Goal: Task Accomplishment & Management: Complete application form

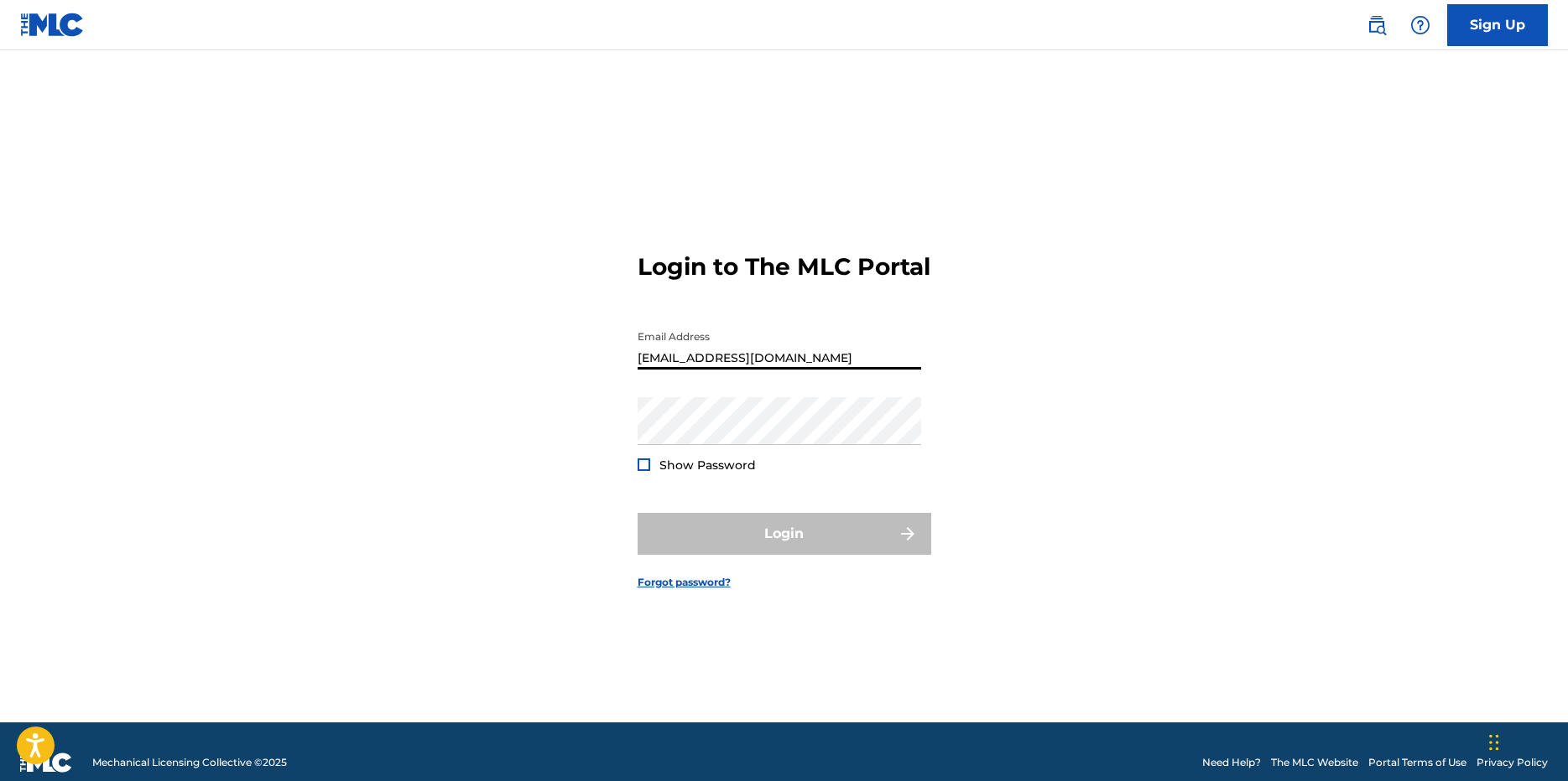
type input "[EMAIL_ADDRESS][DOMAIN_NAME]"
click at [691, 590] on link "Forgot password?" at bounding box center [684, 583] width 93 height 15
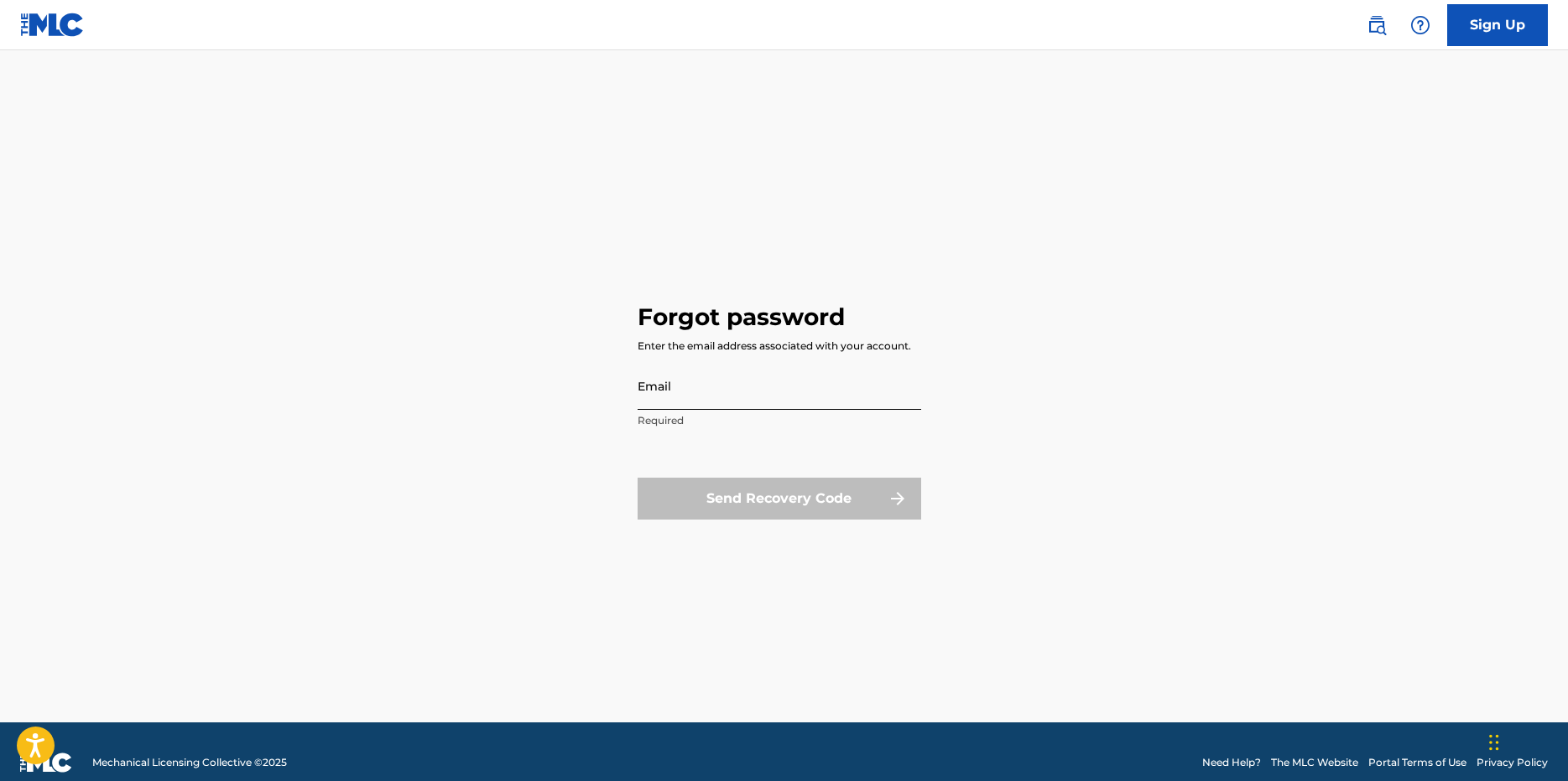
click at [667, 393] on input "Email" at bounding box center [780, 386] width 284 height 48
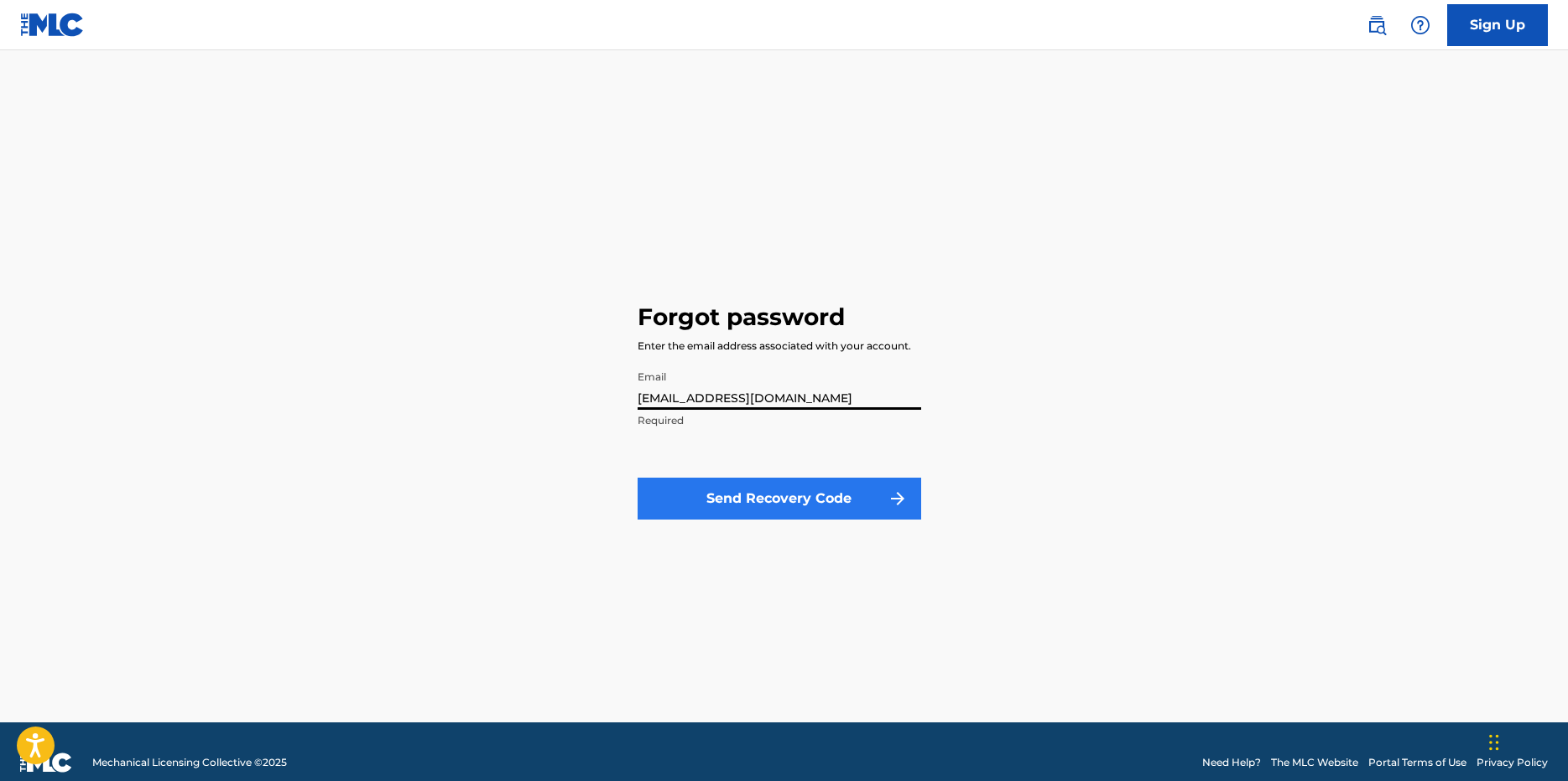
type input "[EMAIL_ADDRESS][DOMAIN_NAME]"
click at [809, 500] on button "Send Recovery Code" at bounding box center [780, 499] width 284 height 42
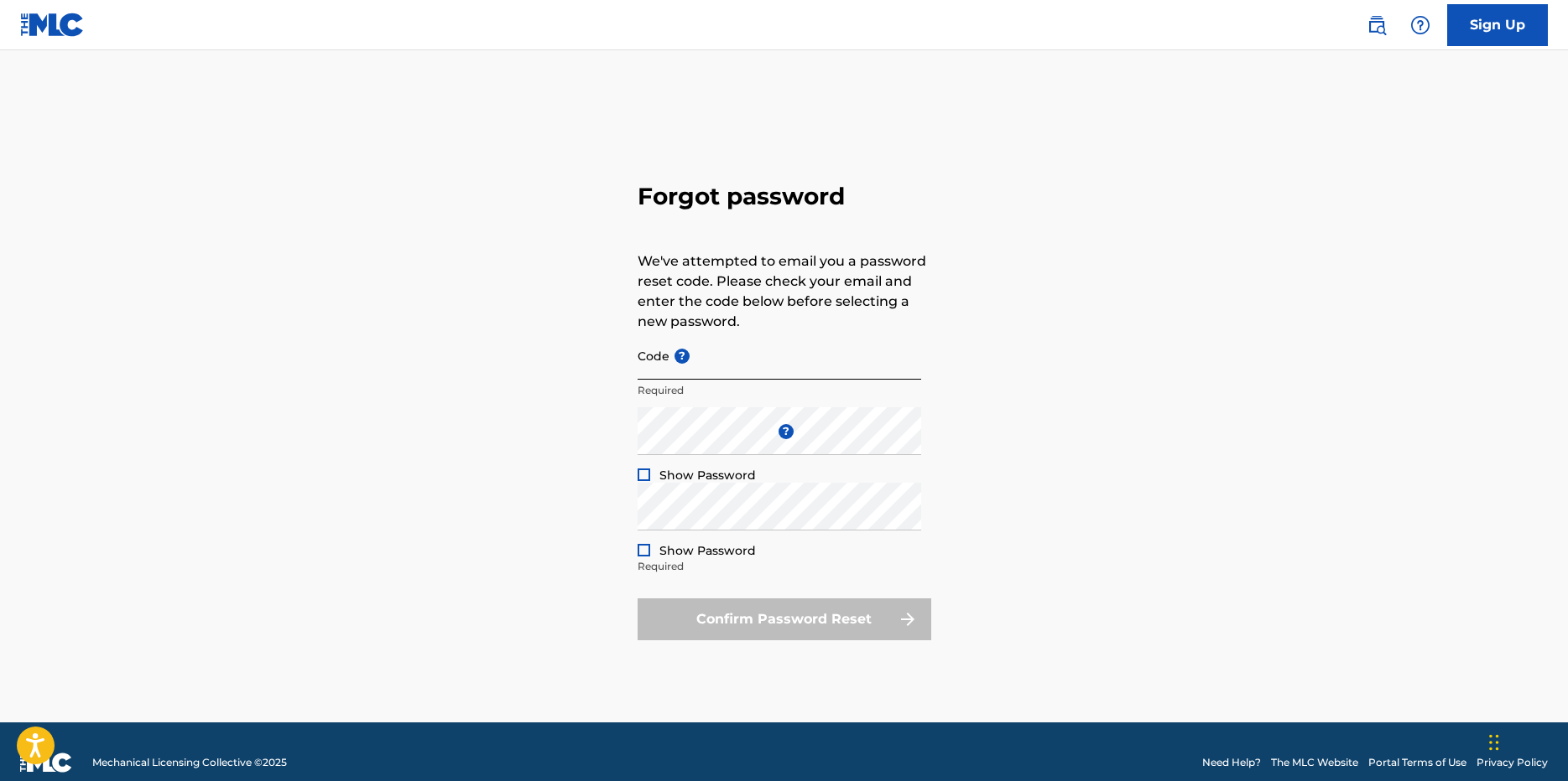
click at [662, 372] on input "Code ?" at bounding box center [780, 355] width 284 height 48
type input "FP_d9e71590143764895fa8cdf90da5"
click at [1108, 483] on div "Forgot password We've attempted to email you a password reset code. Please chec…" at bounding box center [784, 407] width 1174 height 631
click at [558, 521] on div "Forgot password We've attempted to email you a password reset code. Please chec…" at bounding box center [784, 407] width 1174 height 631
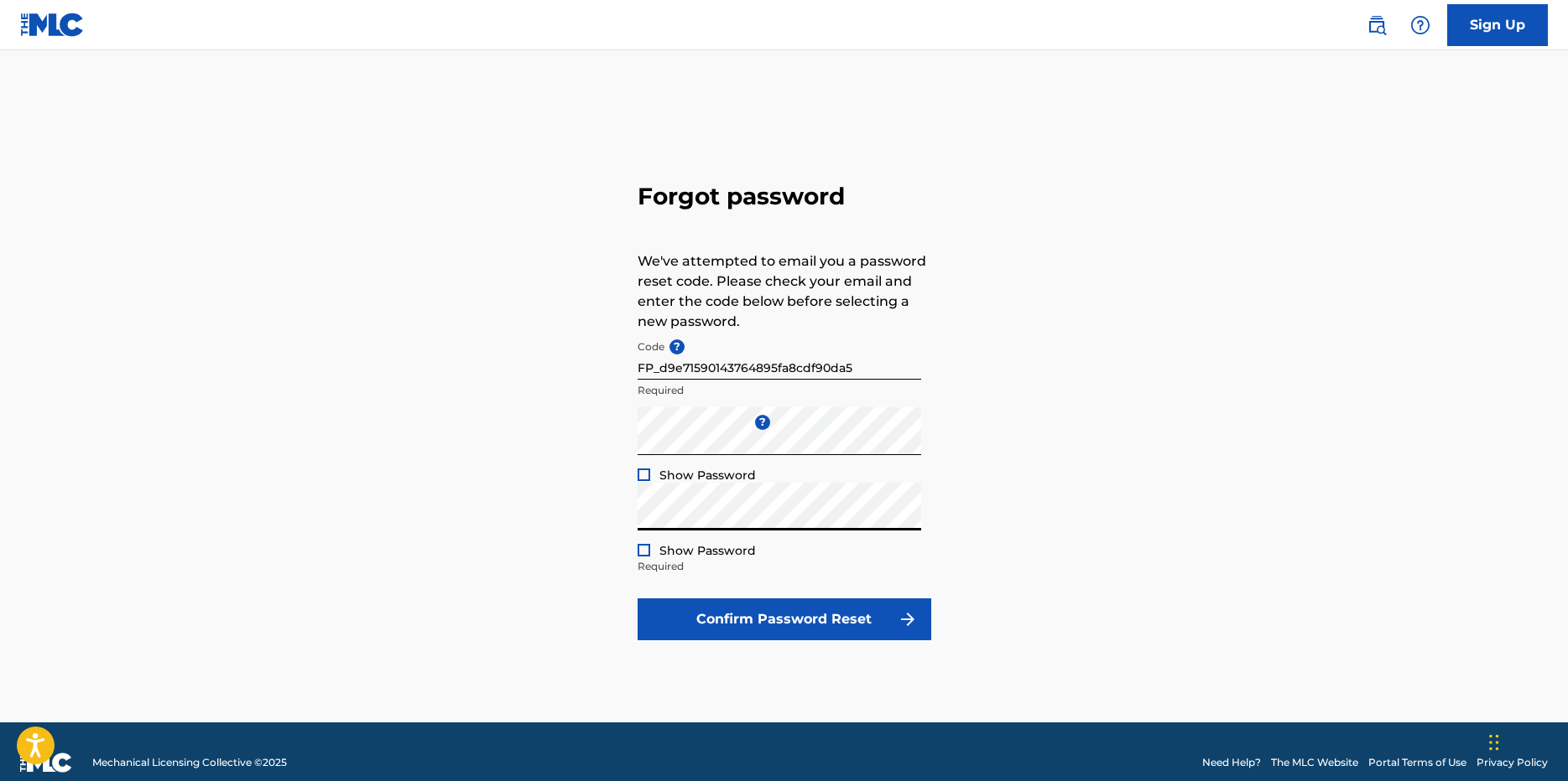
click at [644, 475] on div at bounding box center [644, 475] width 13 height 13
click at [645, 550] on div at bounding box center [644, 550] width 13 height 13
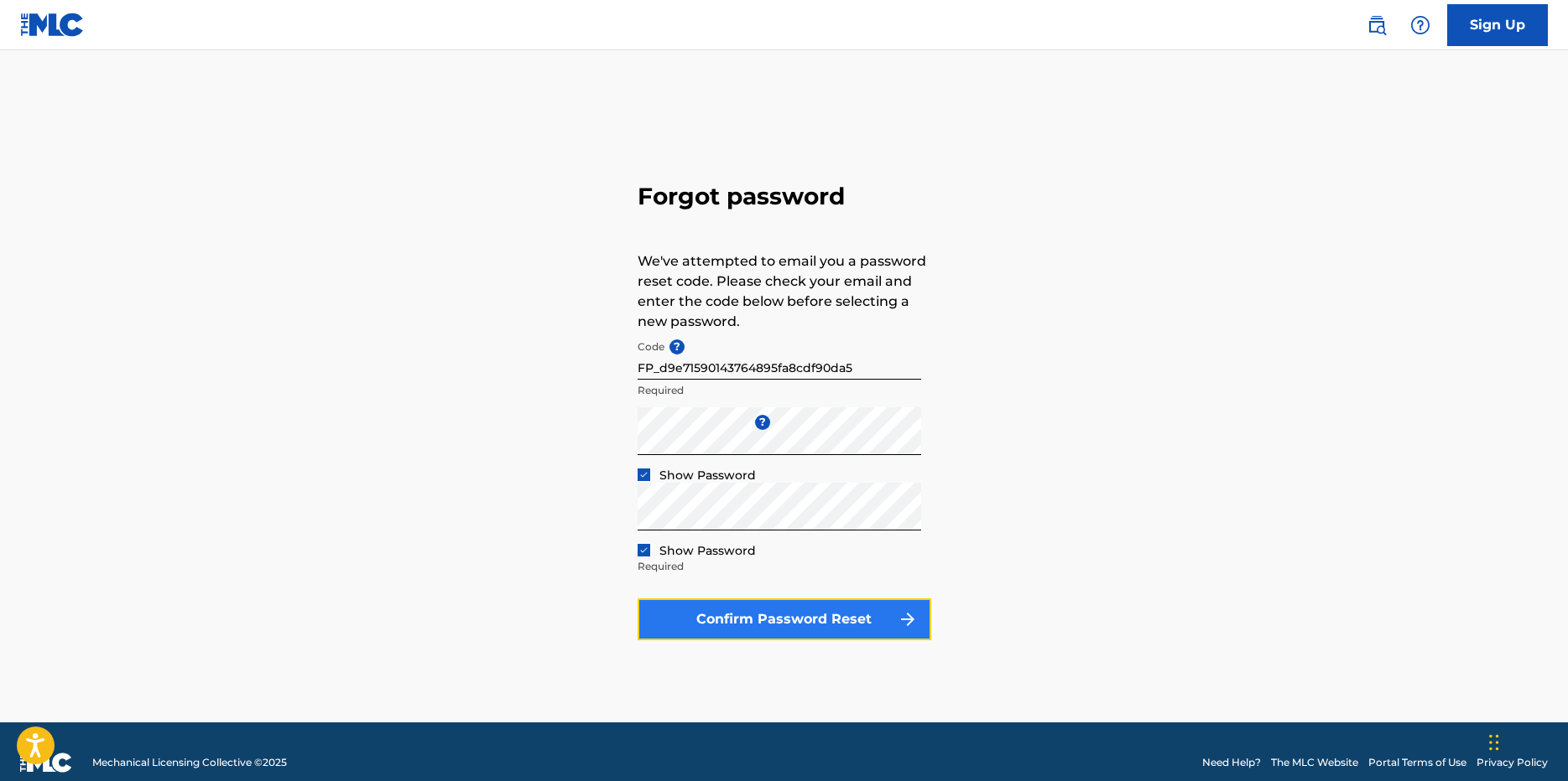
click at [825, 616] on button "Confirm Password Reset" at bounding box center [785, 620] width 294 height 42
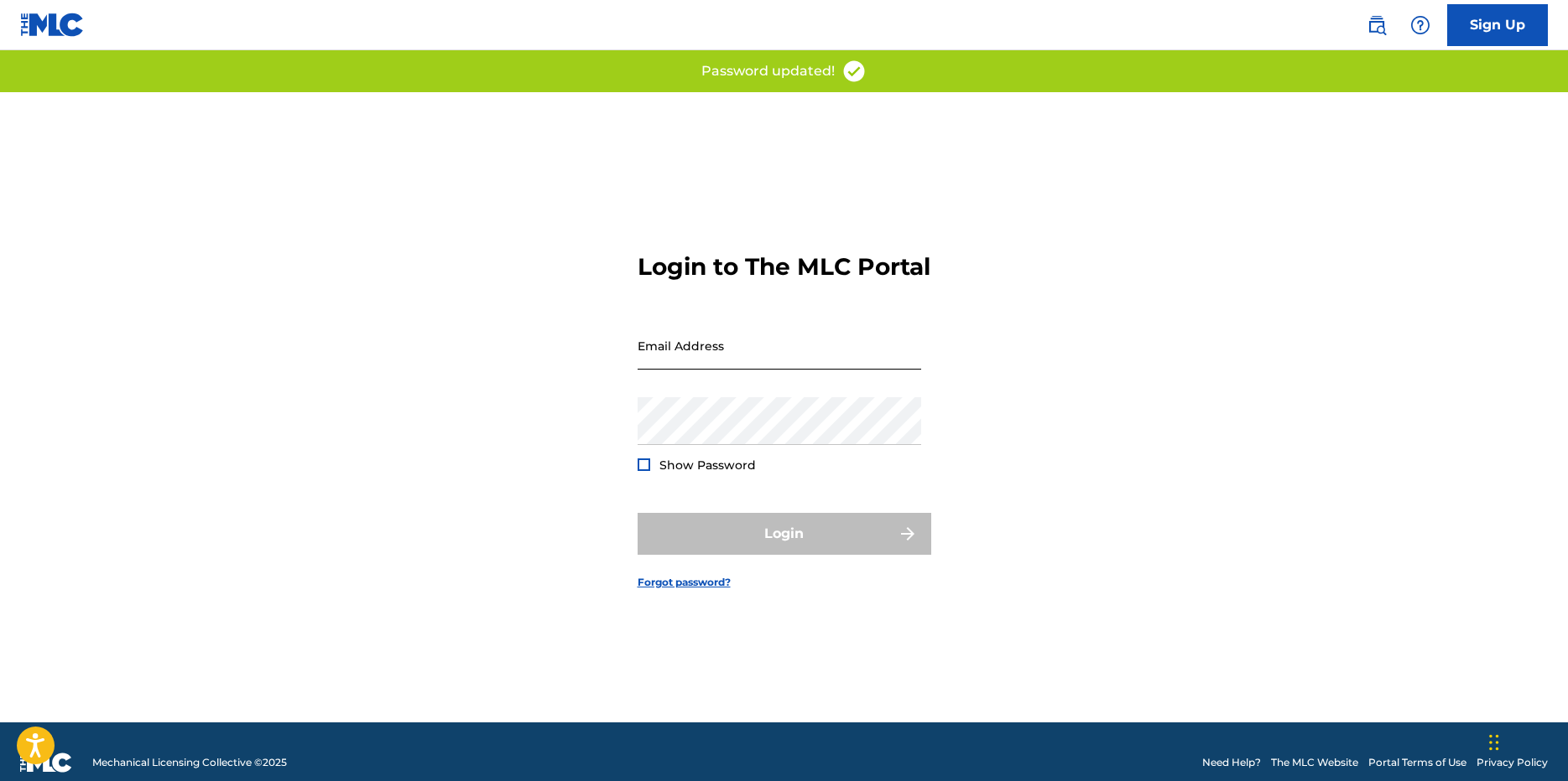
click at [708, 361] on input "Email Address" at bounding box center [780, 345] width 284 height 48
type input "[EMAIL_ADDRESS][DOMAIN_NAME]"
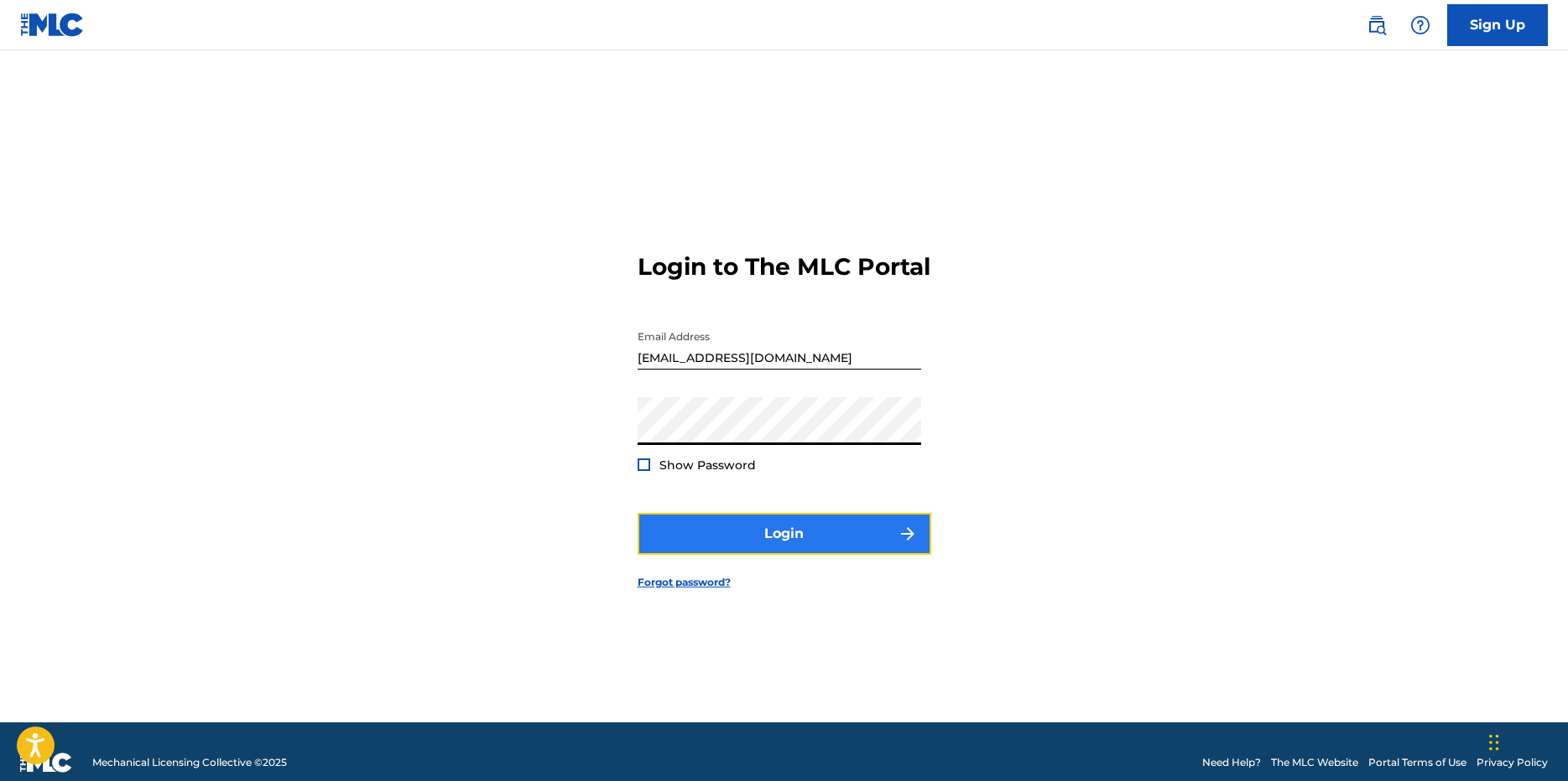
click at [782, 545] on button "Login" at bounding box center [785, 534] width 294 height 42
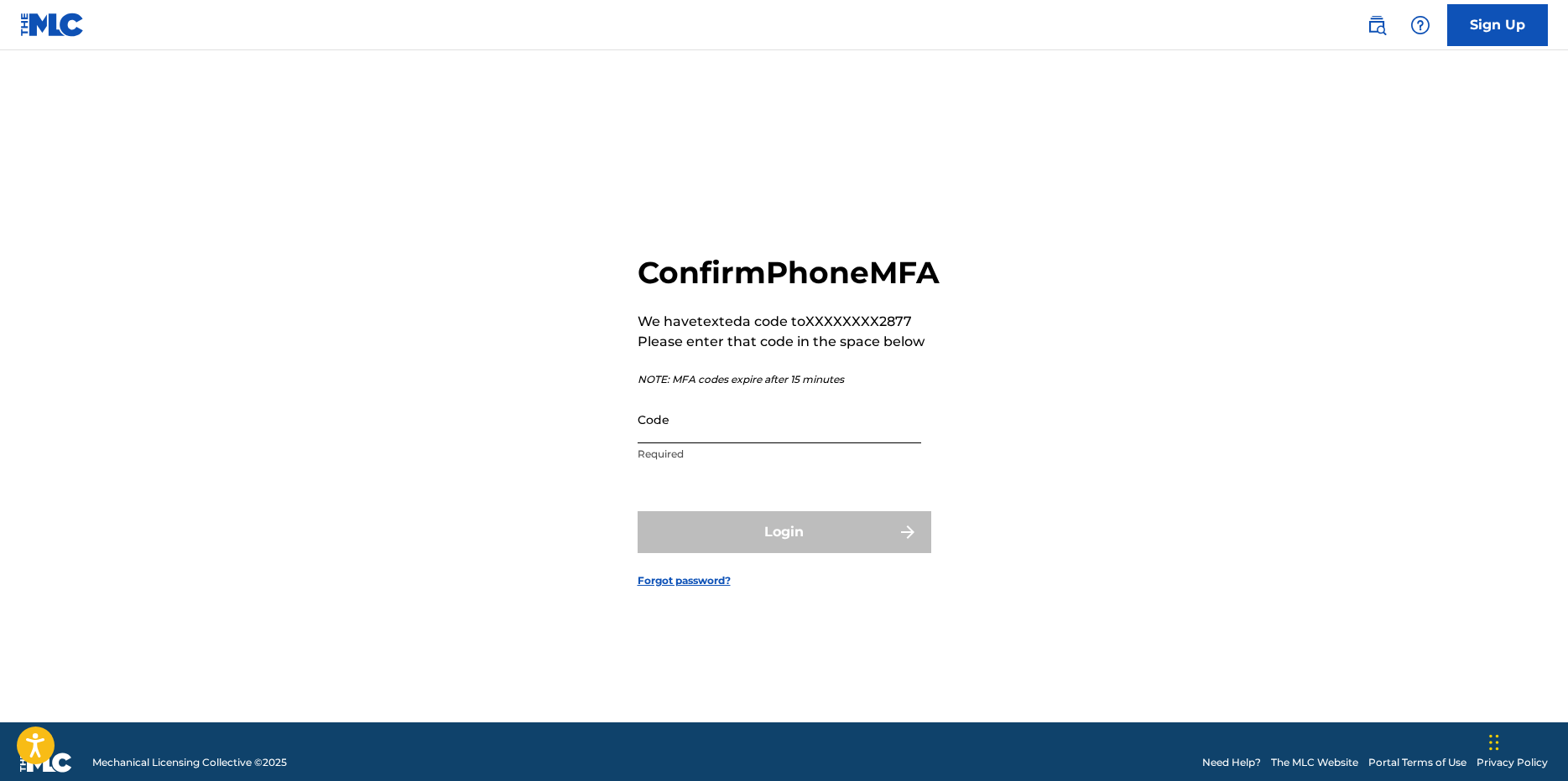
click at [710, 443] on input "Code" at bounding box center [780, 420] width 284 height 48
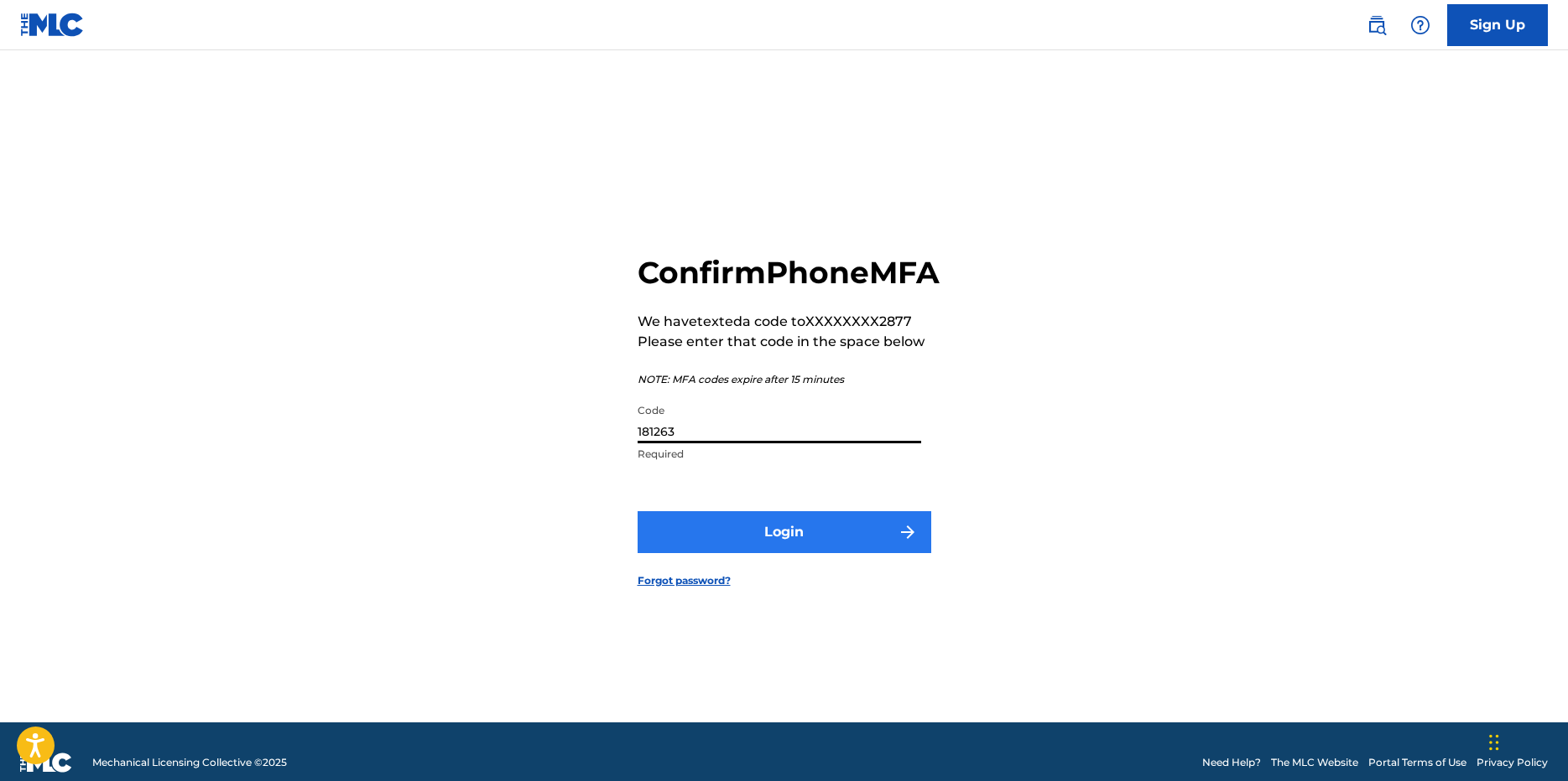
type input "181263"
click at [781, 544] on button "Login" at bounding box center [785, 533] width 294 height 42
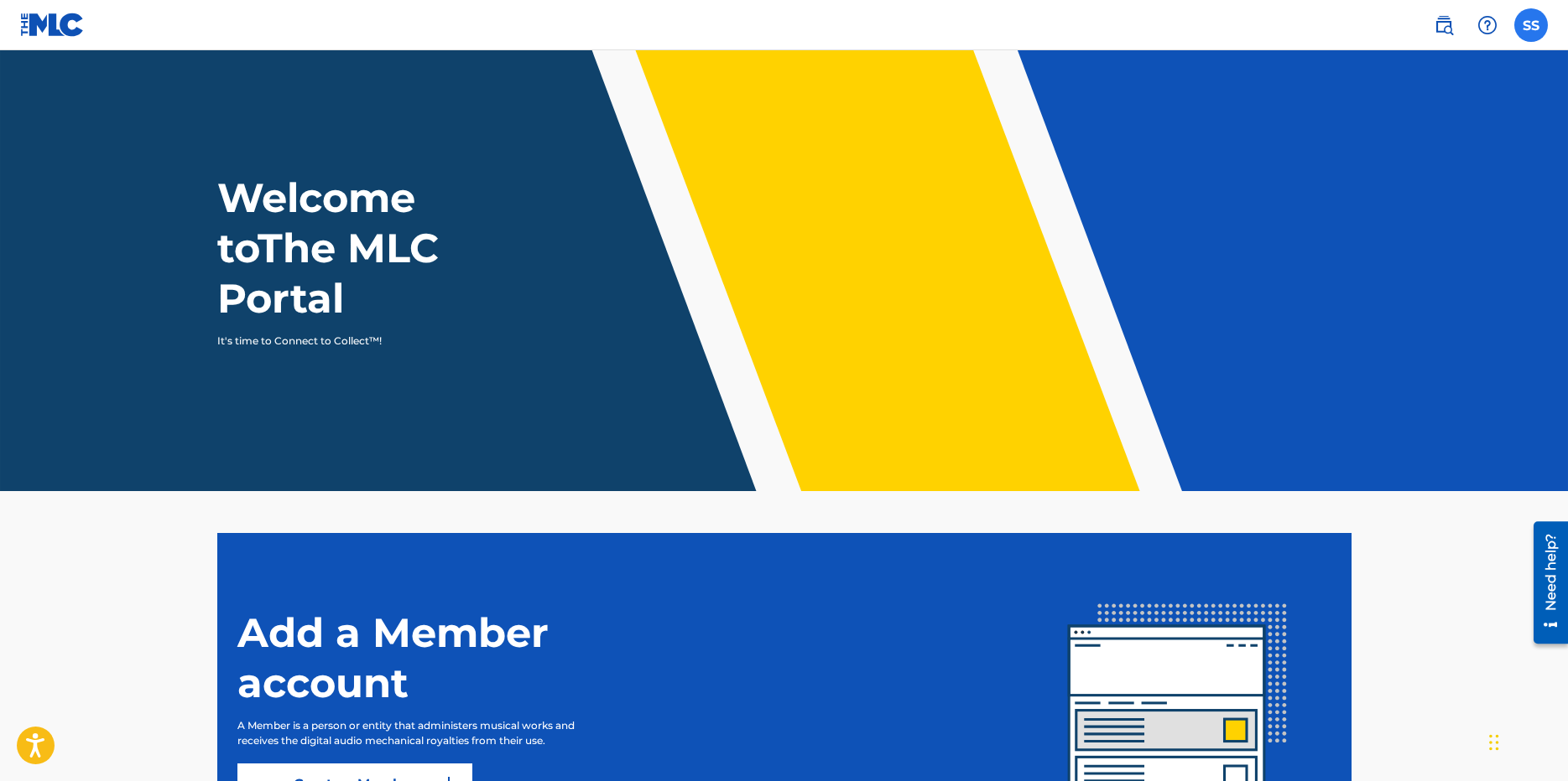
click at [1533, 23] on label at bounding box center [1531, 25] width 34 height 34
click at [1531, 25] on input "[PERSON_NAME] Solon [EMAIL_ADDRESS][DOMAIN_NAME] Notification Preferences Profi…" at bounding box center [1531, 25] width 0 height 0
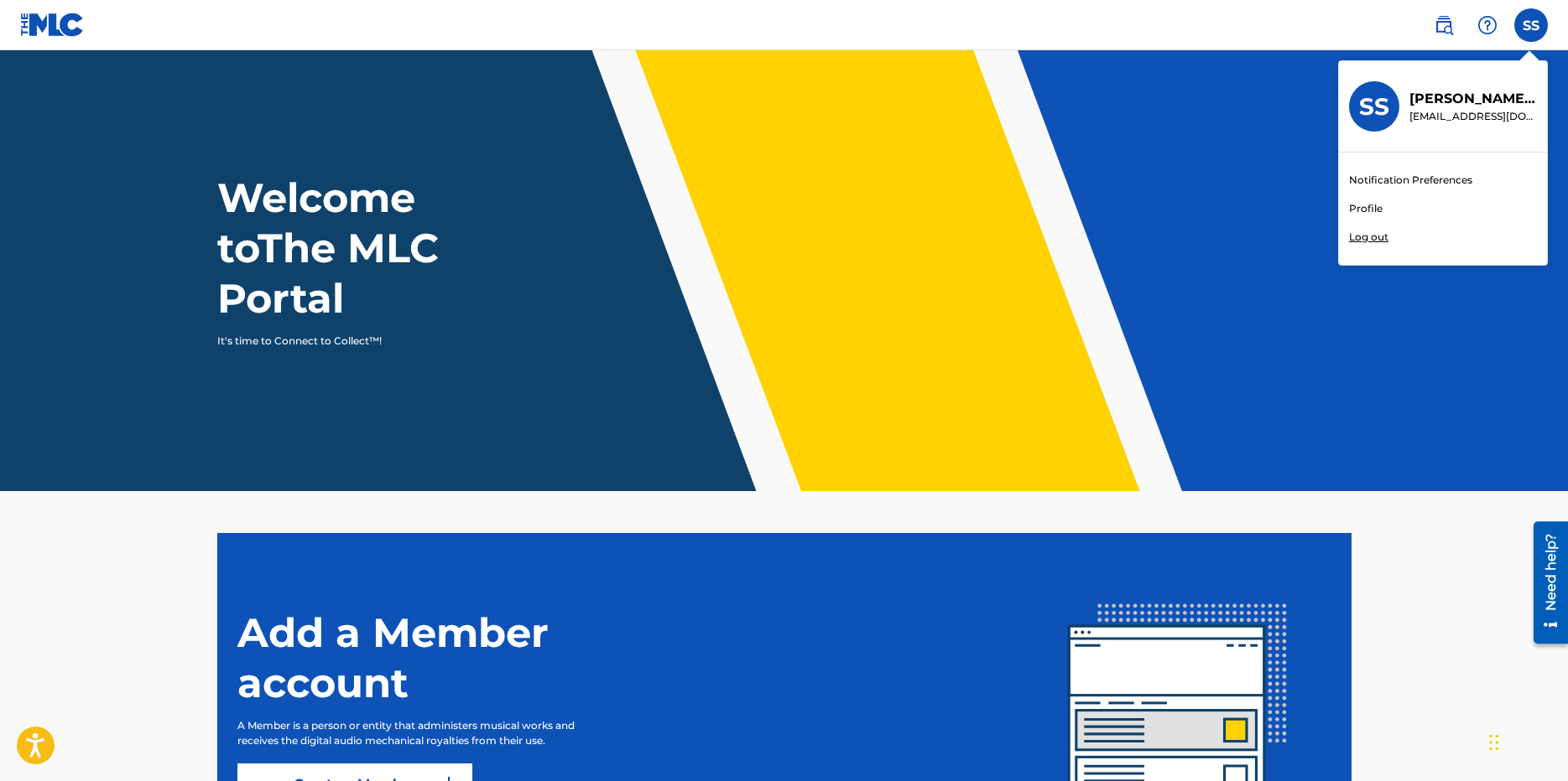
click at [1363, 210] on link "Profile" at bounding box center [1366, 209] width 34 height 15
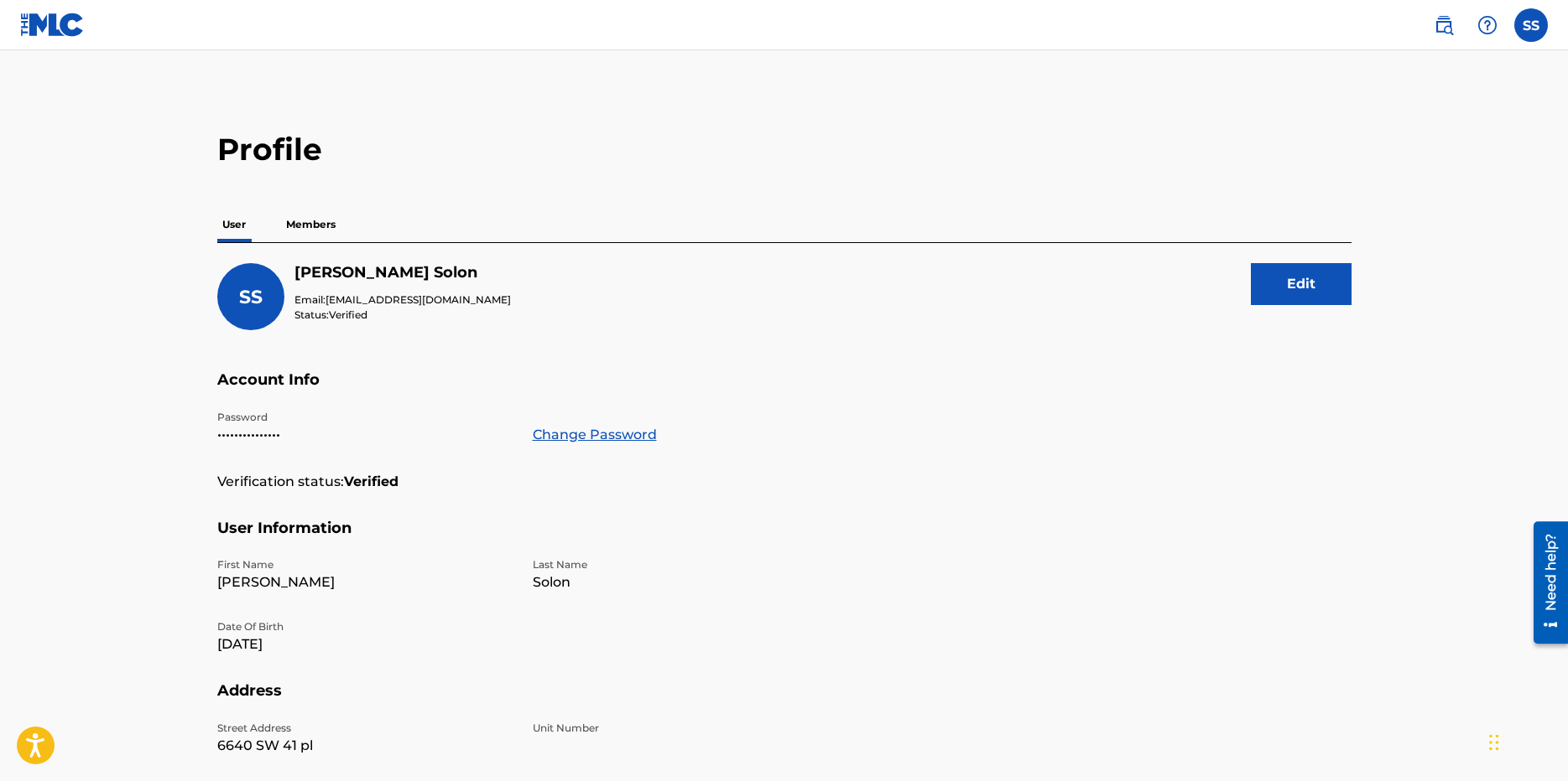
click at [301, 226] on p "Members" at bounding box center [311, 225] width 60 height 35
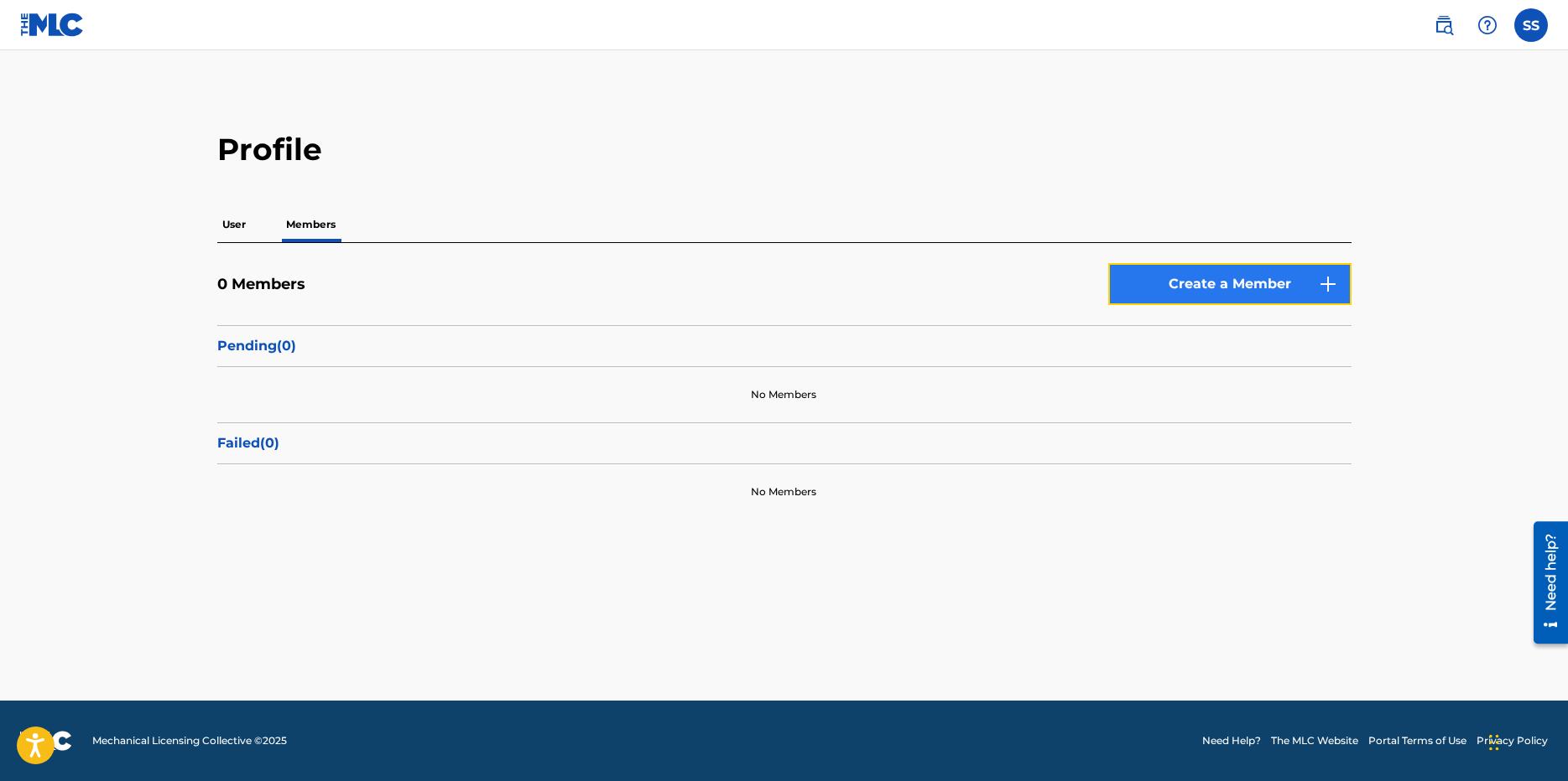
click at [1275, 290] on link "Create a Member" at bounding box center [1230, 285] width 243 height 42
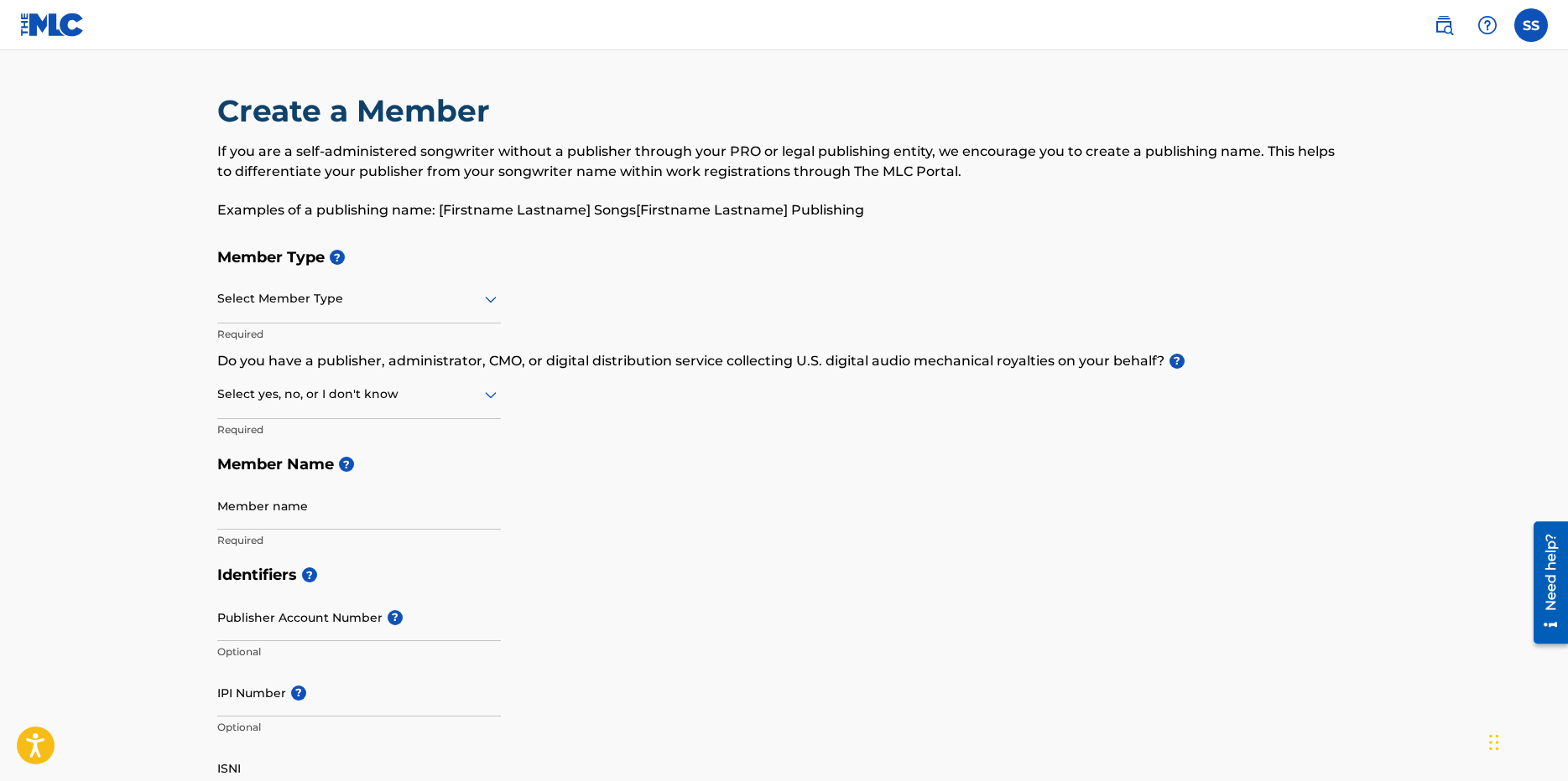
click at [262, 297] on div at bounding box center [359, 299] width 284 height 21
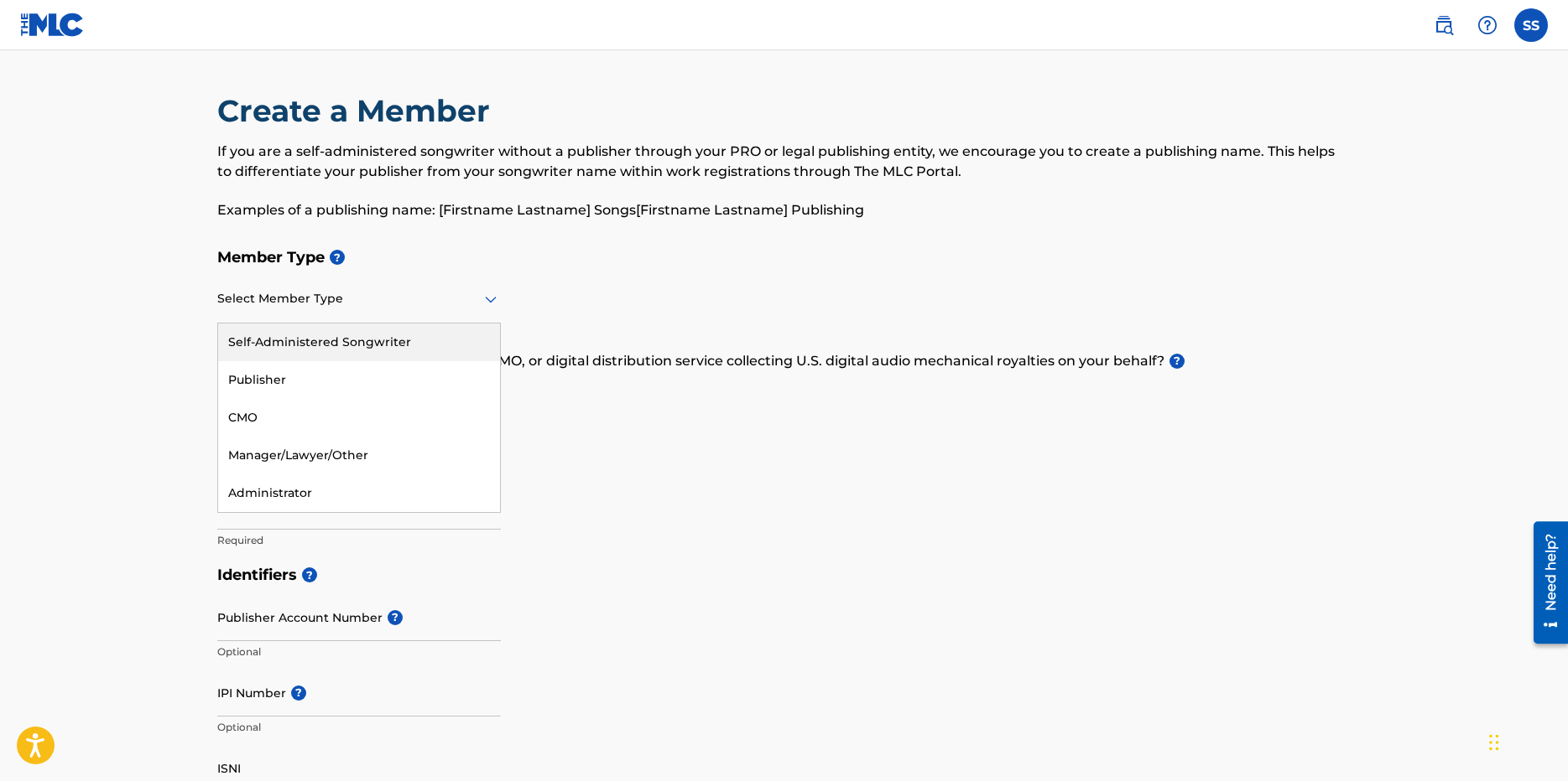
click at [328, 335] on div "Self-Administered Songwriter" at bounding box center [359, 342] width 282 height 38
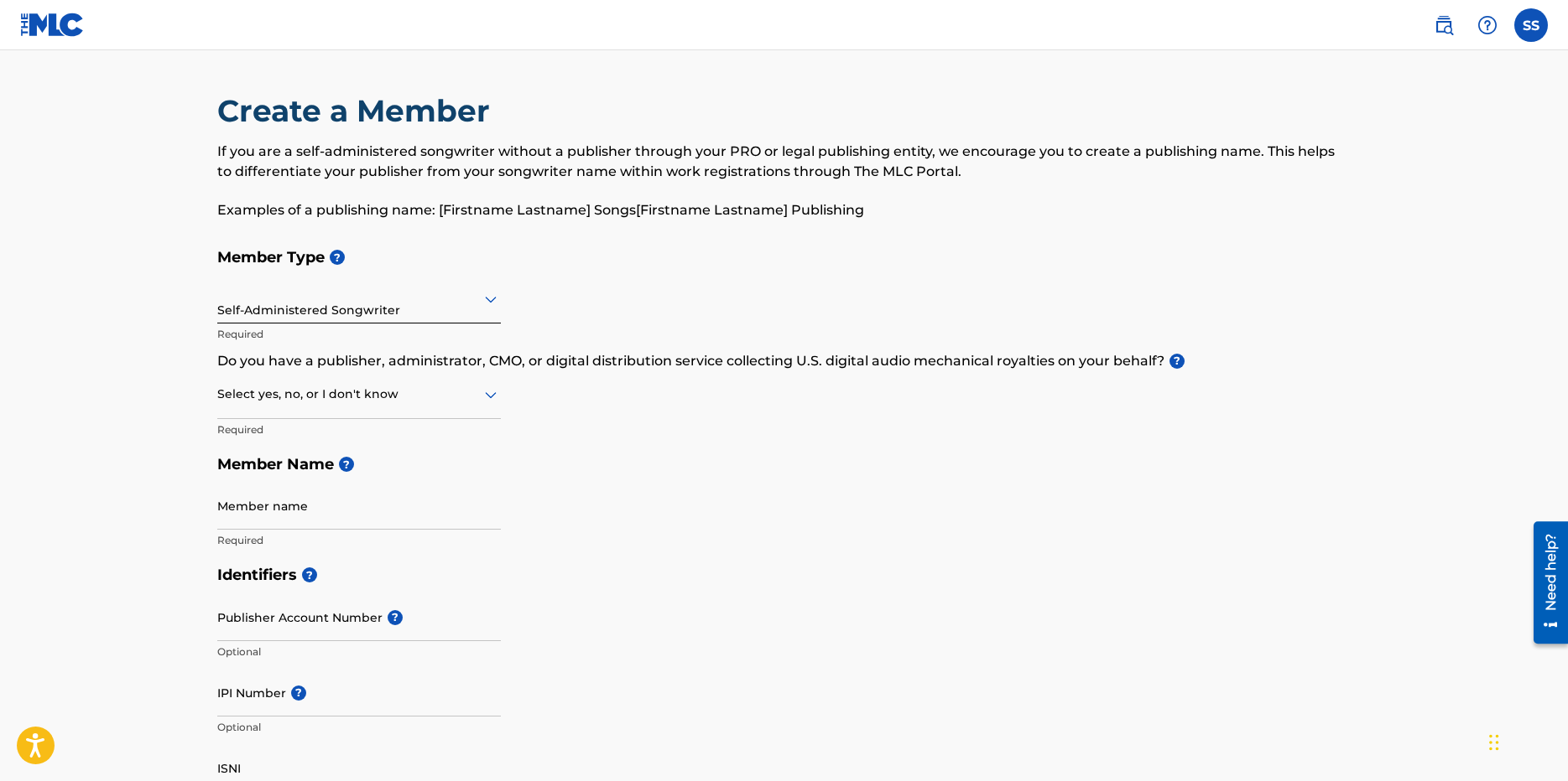
click at [398, 392] on div at bounding box center [359, 394] width 284 height 21
click at [235, 434] on div "Yes" at bounding box center [359, 438] width 282 height 38
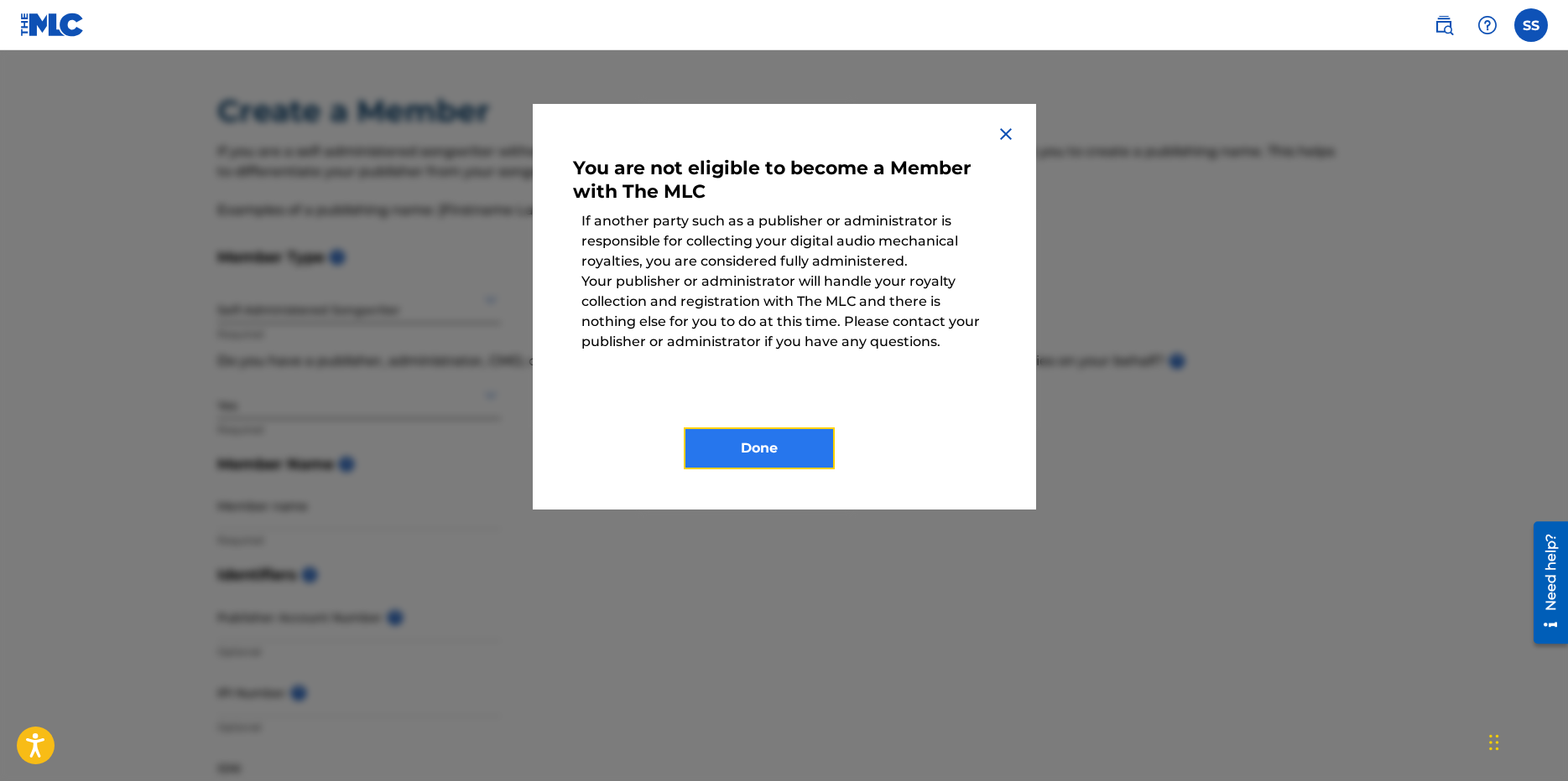
click at [786, 439] on button "Done" at bounding box center [759, 448] width 151 height 42
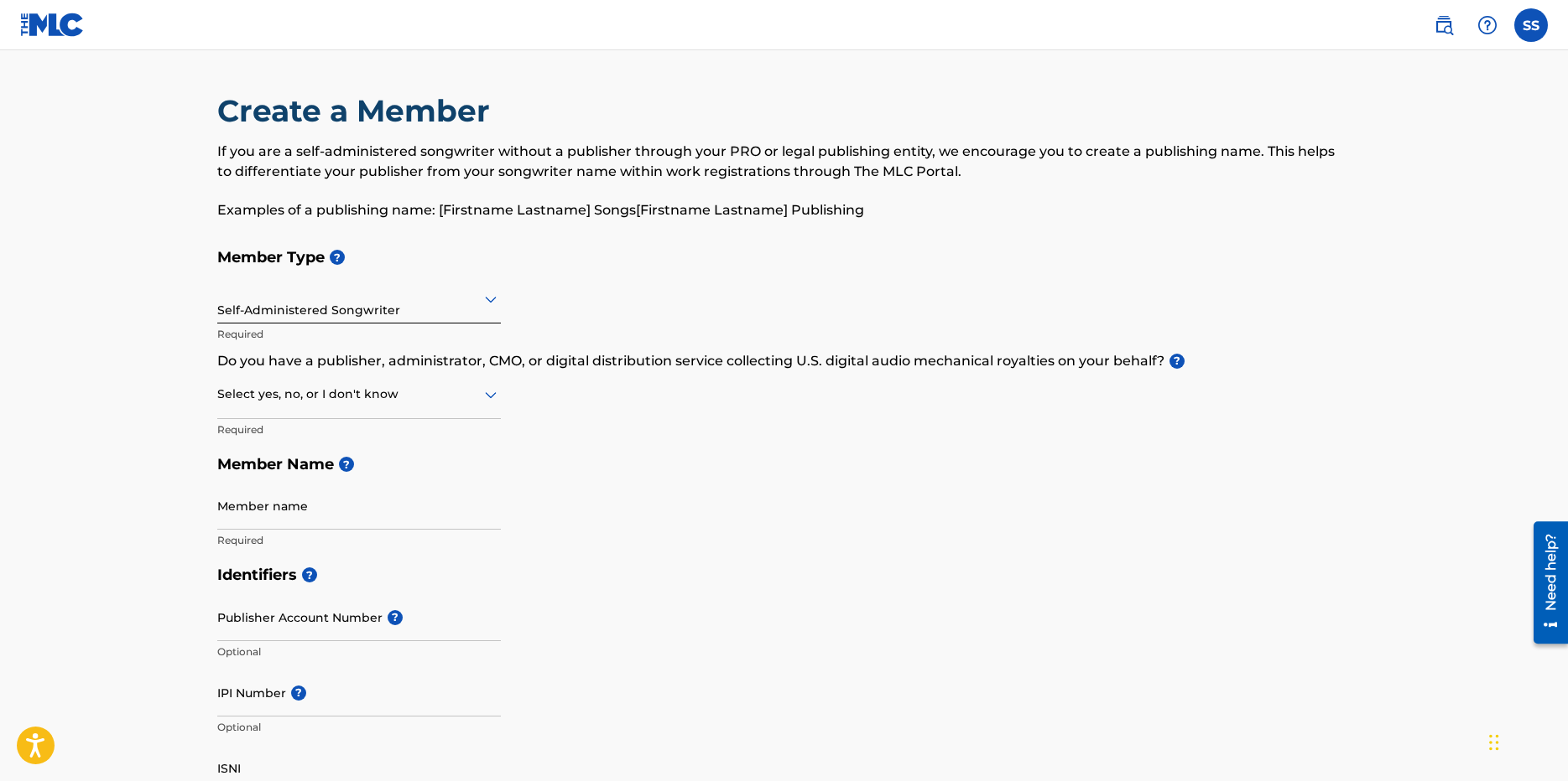
click at [321, 393] on div at bounding box center [359, 394] width 284 height 21
click at [248, 514] on div "I don't know" at bounding box center [359, 513] width 282 height 38
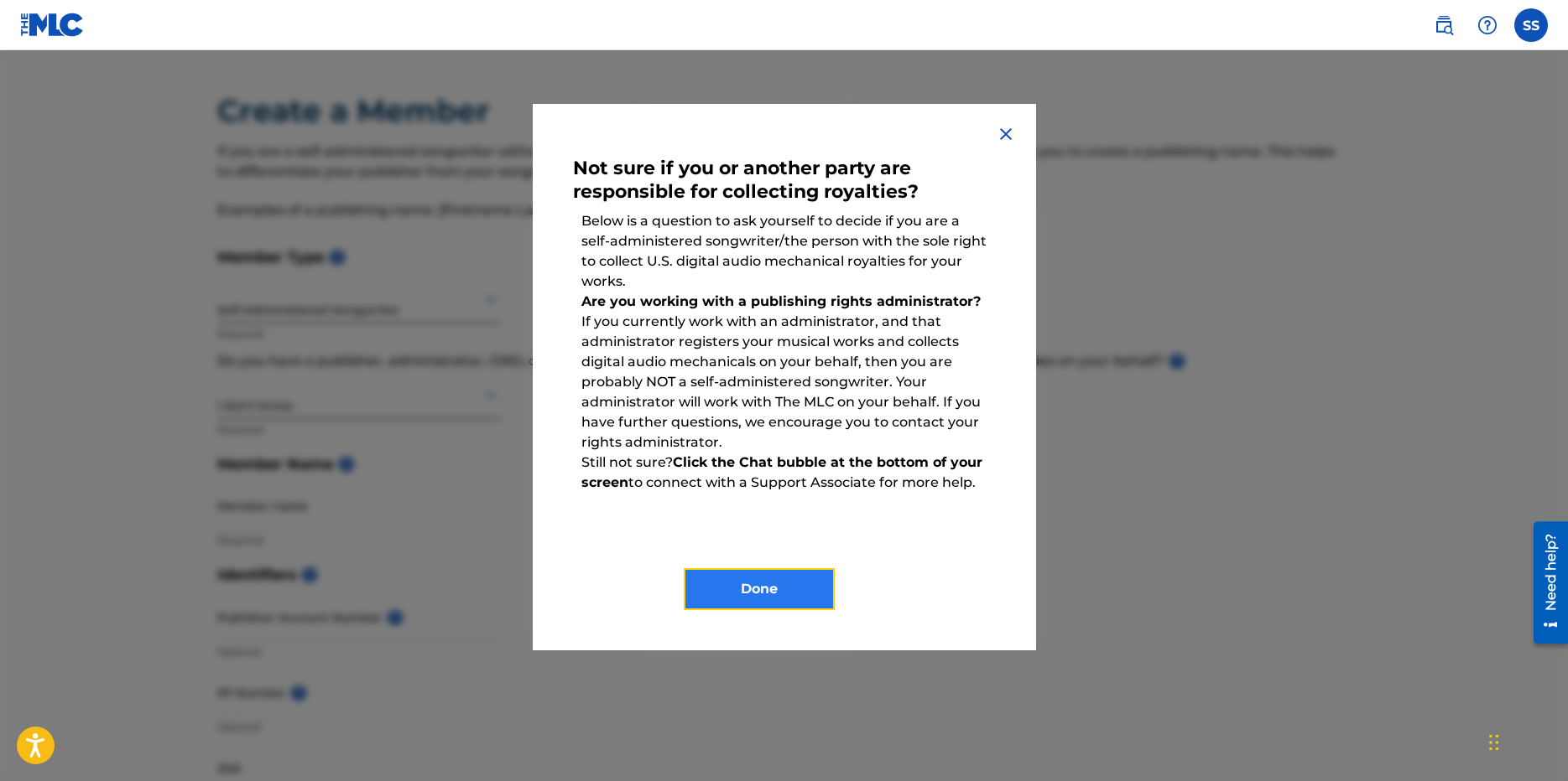
click at [759, 591] on button "Done" at bounding box center [759, 589] width 151 height 42
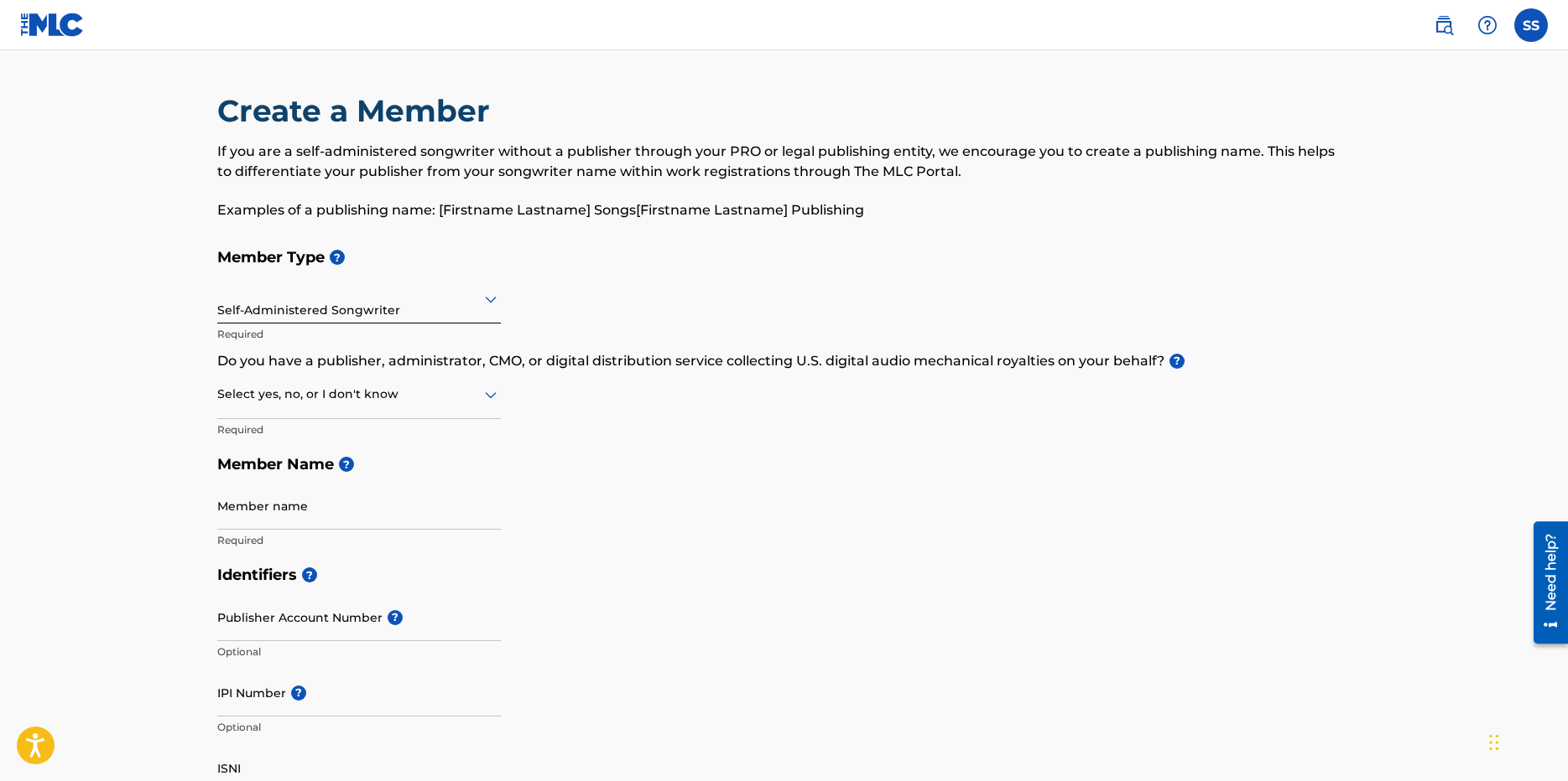
click at [232, 396] on div at bounding box center [359, 394] width 284 height 21
click at [237, 481] on div "No" at bounding box center [359, 475] width 282 height 38
click at [275, 508] on input "Member name" at bounding box center [359, 506] width 284 height 48
type input "[PERSON_NAME]"
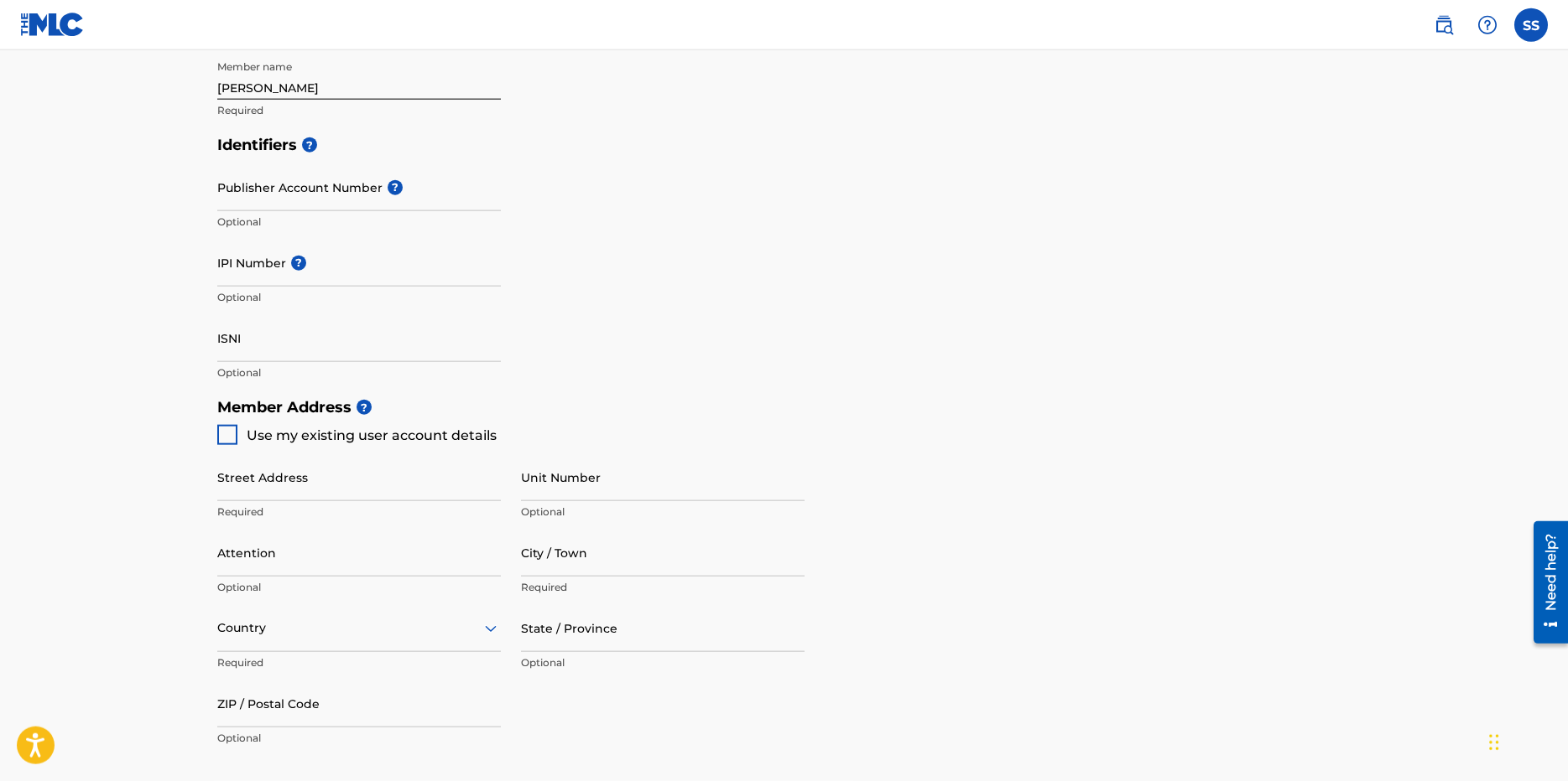
scroll to position [389, 0]
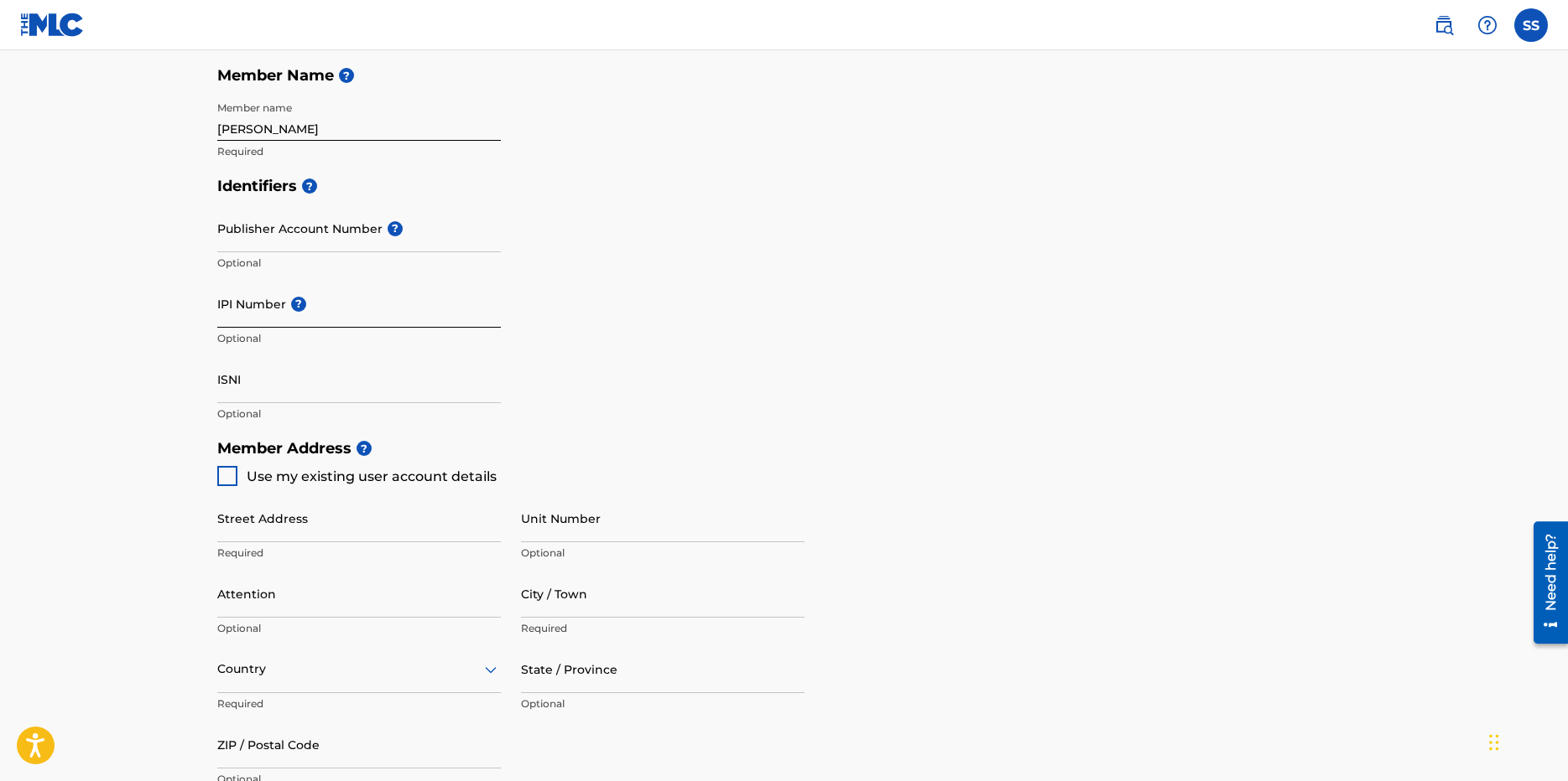
click at [259, 319] on input "IPI Number ?" at bounding box center [359, 304] width 284 height 48
paste input "00774251824"
type input "00774251824"
click at [220, 475] on div at bounding box center [227, 476] width 20 height 20
type input "6640 SW 41 pl"
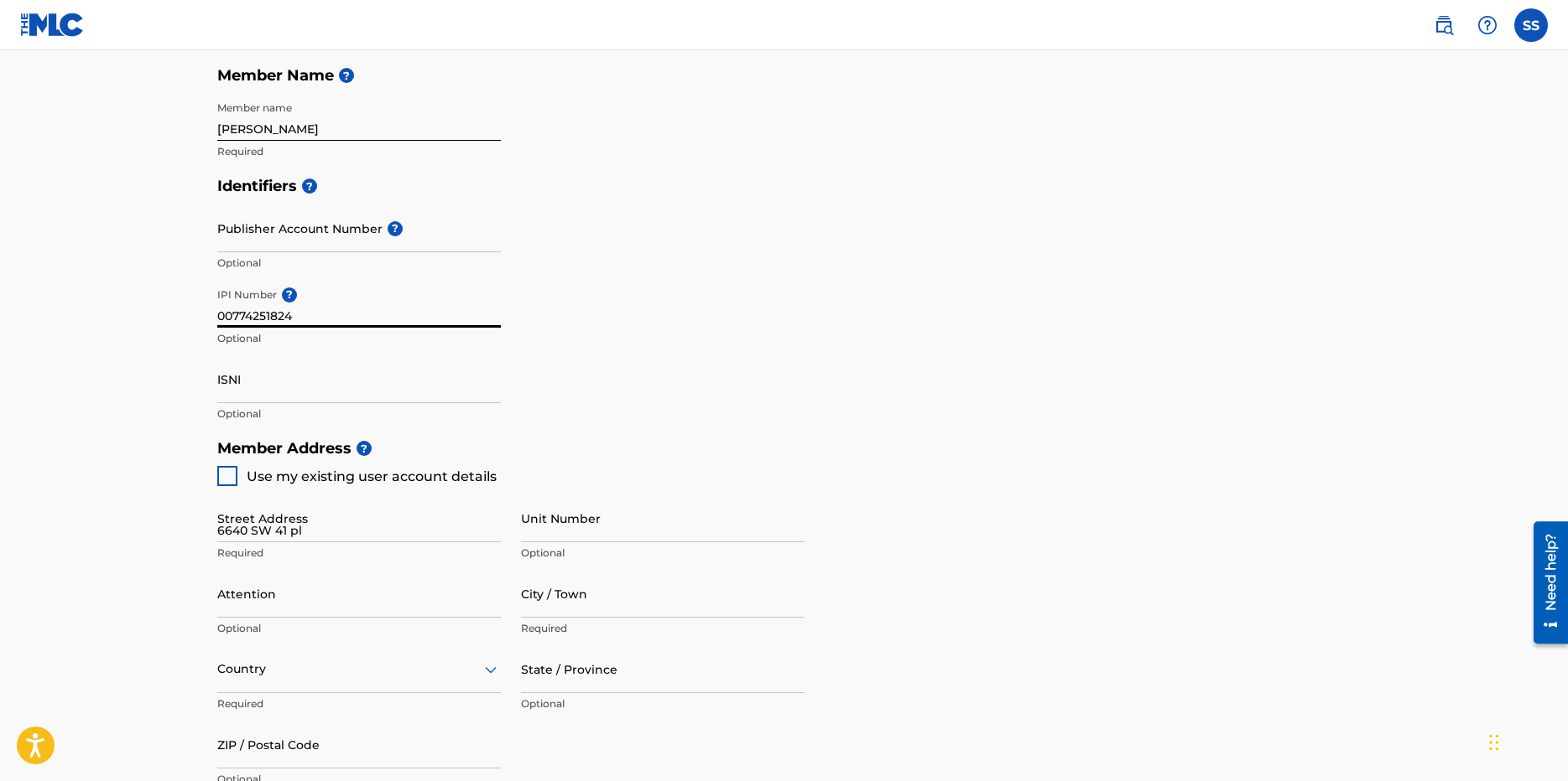
type input "davie"
type input "33314"
type input "954"
type input "8152877"
type input "[EMAIL_ADDRESS][DOMAIN_NAME]"
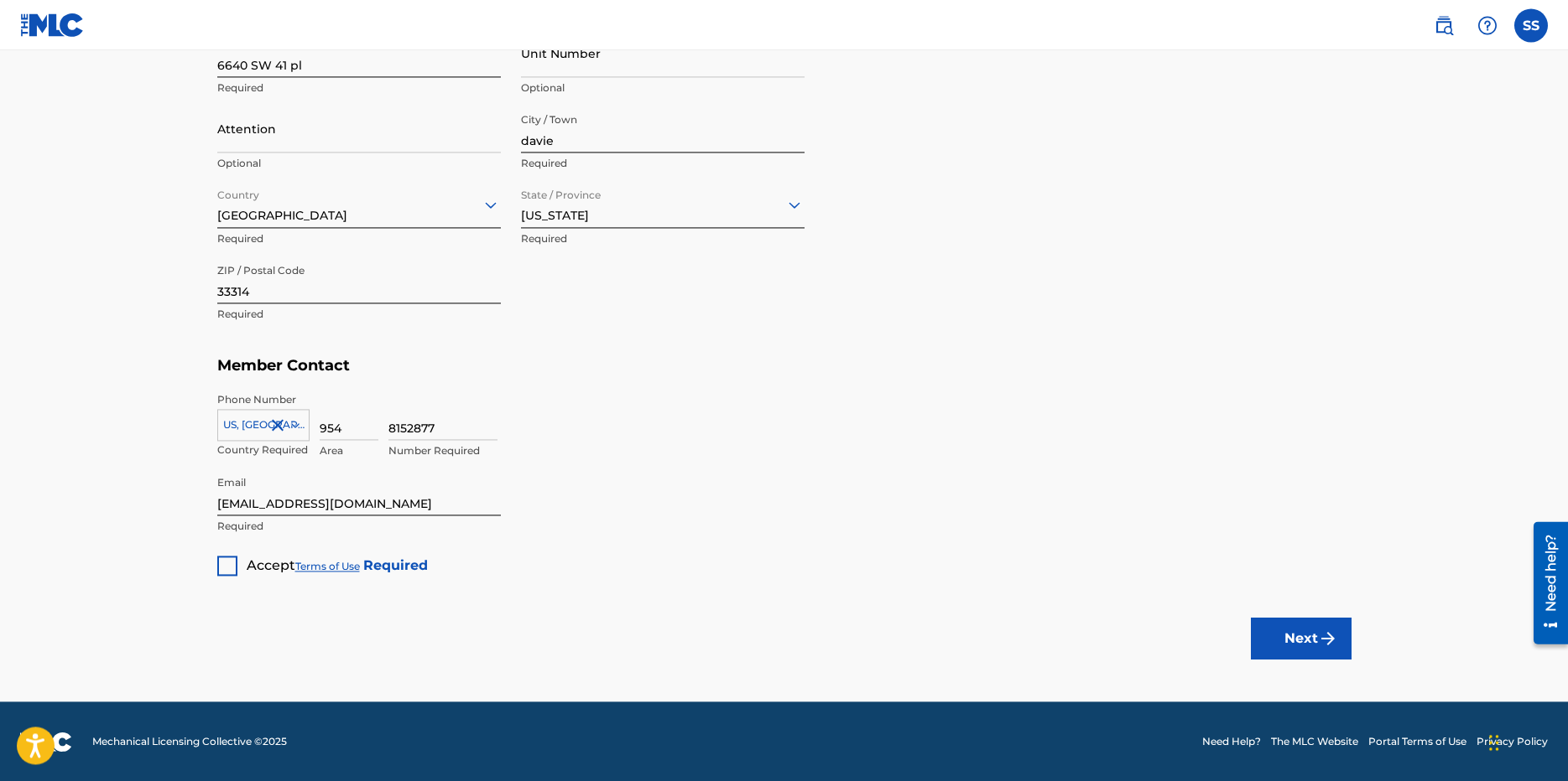
scroll to position [855, 0]
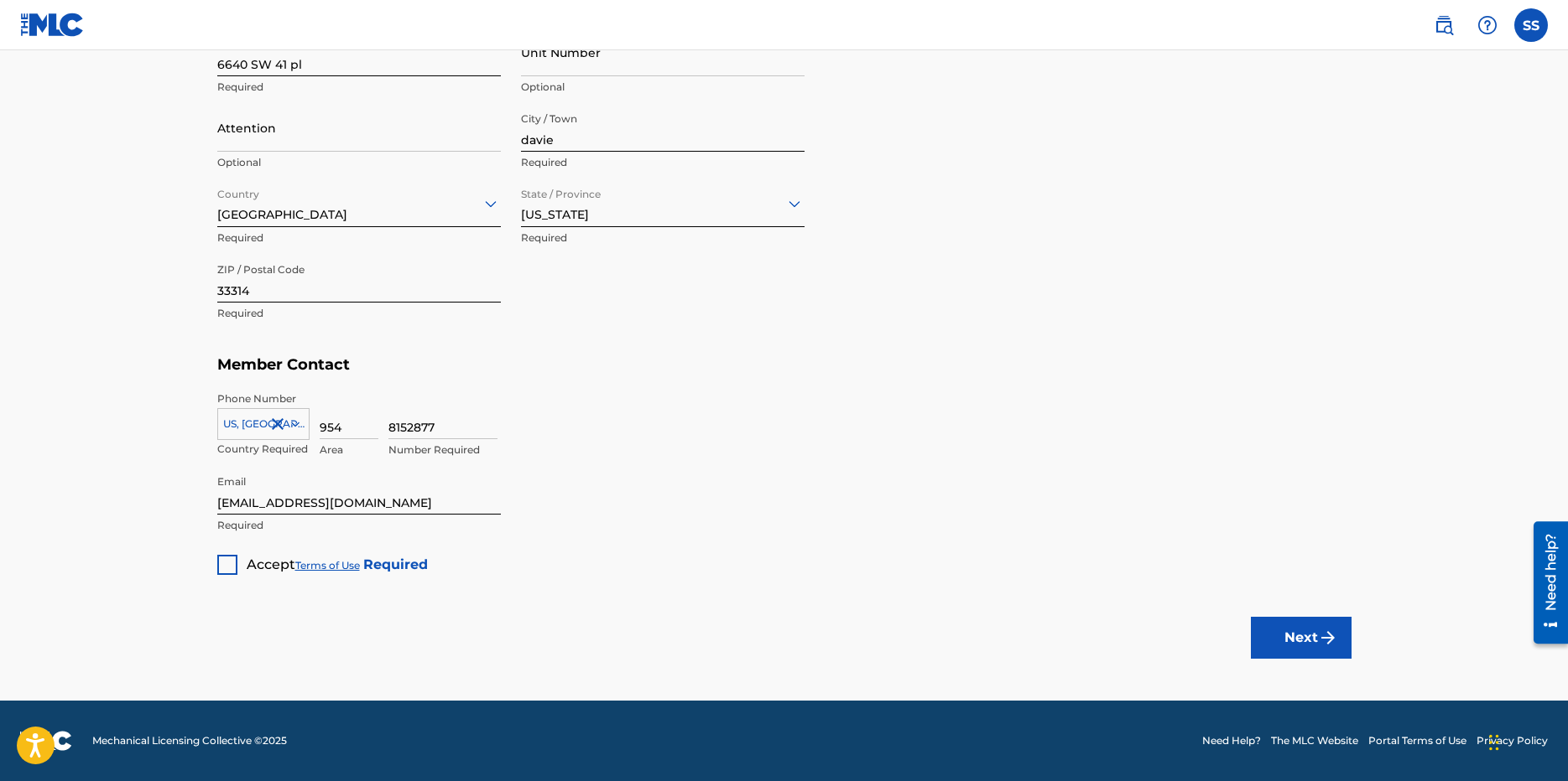
click at [224, 566] on div at bounding box center [227, 565] width 20 height 20
click at [1311, 637] on button "Next" at bounding box center [1301, 638] width 101 height 42
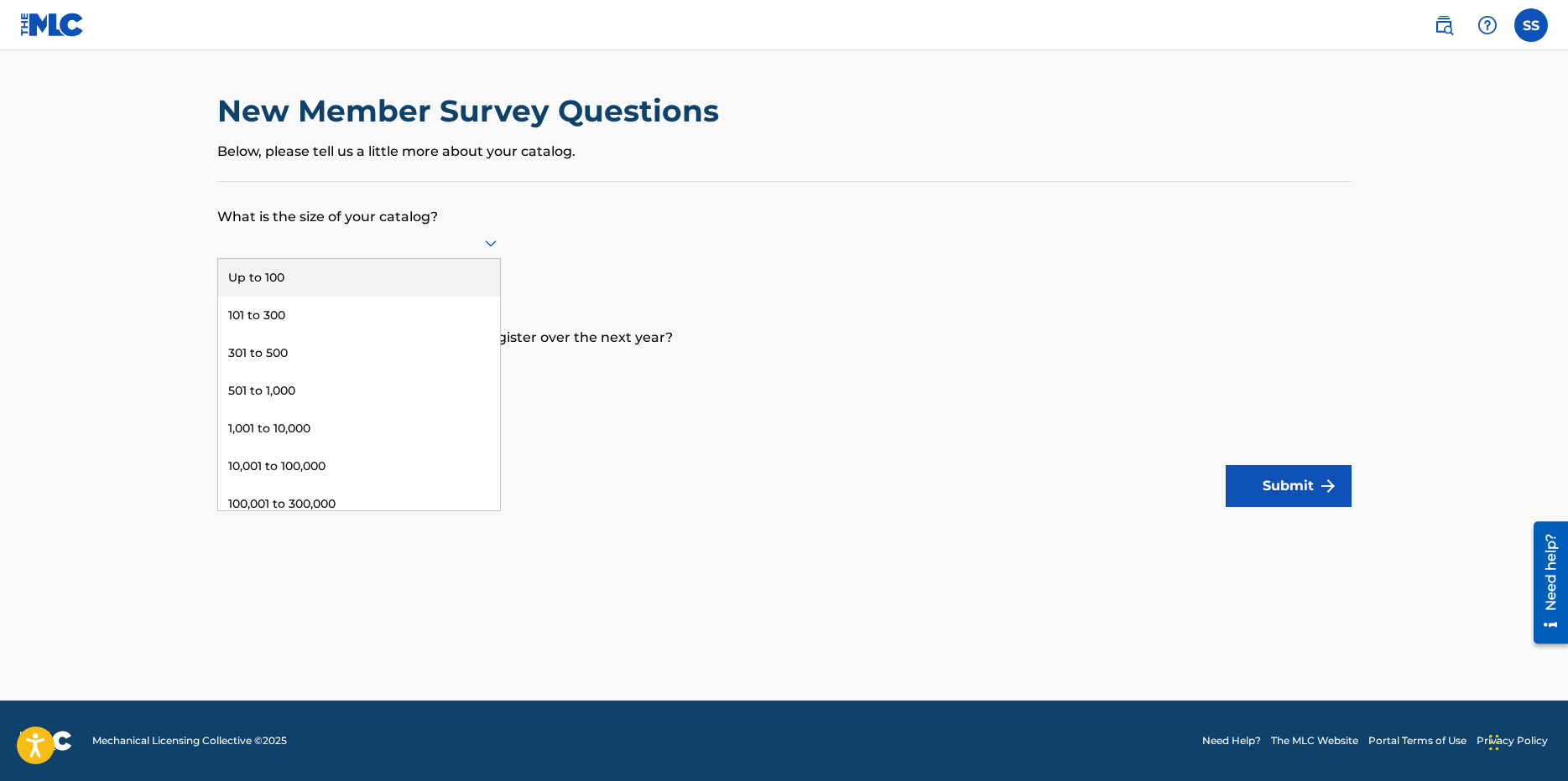
click at [311, 240] on div at bounding box center [359, 242] width 284 height 21
click at [689, 227] on form "What is the size of your catalog? Up to 100, 1 of 9. 9 results available. Use U…" at bounding box center [784, 344] width 1135 height 325
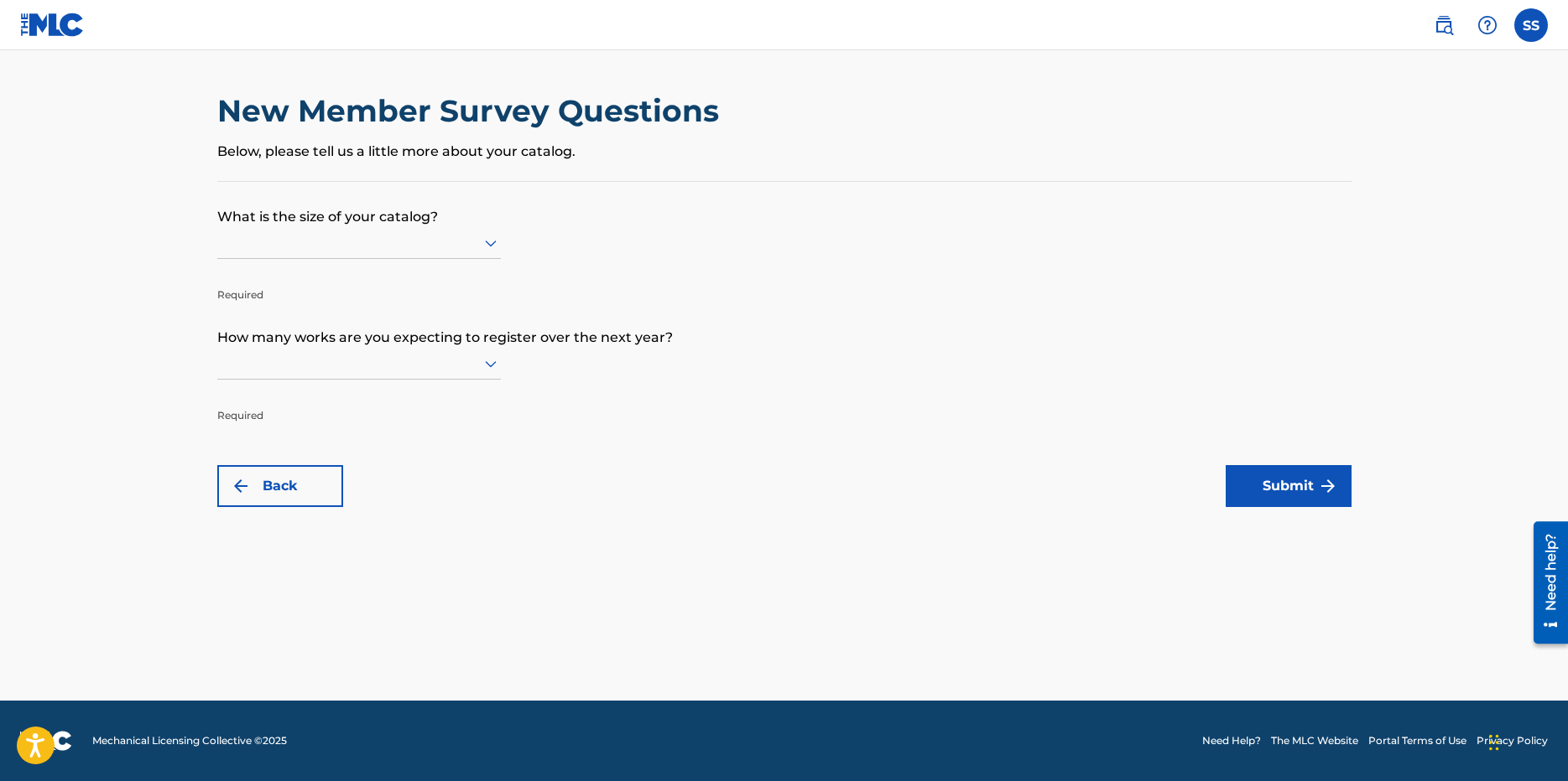
click at [257, 245] on div at bounding box center [359, 242] width 284 height 21
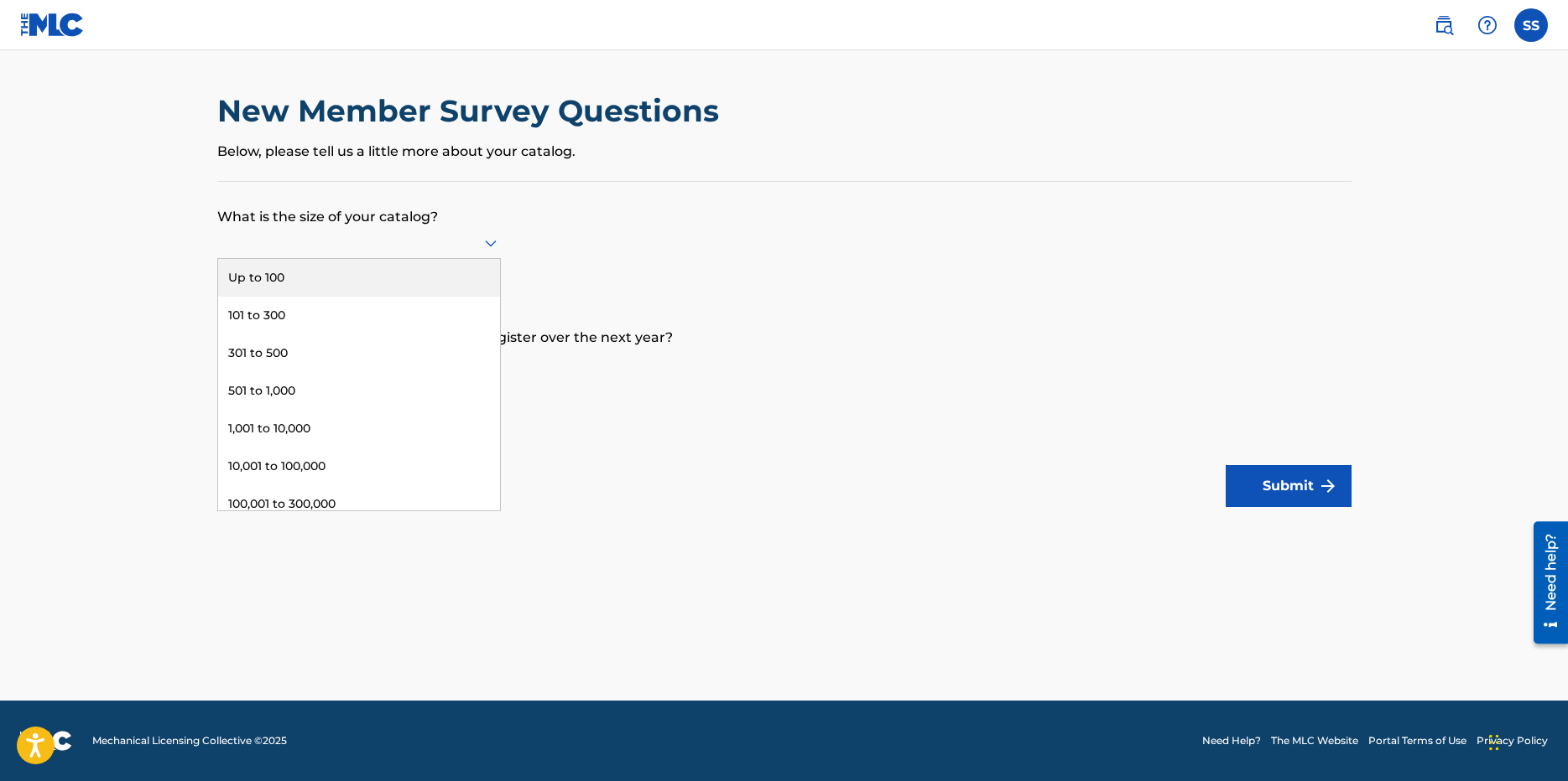
click at [242, 275] on div "Up to 100" at bounding box center [359, 278] width 282 height 38
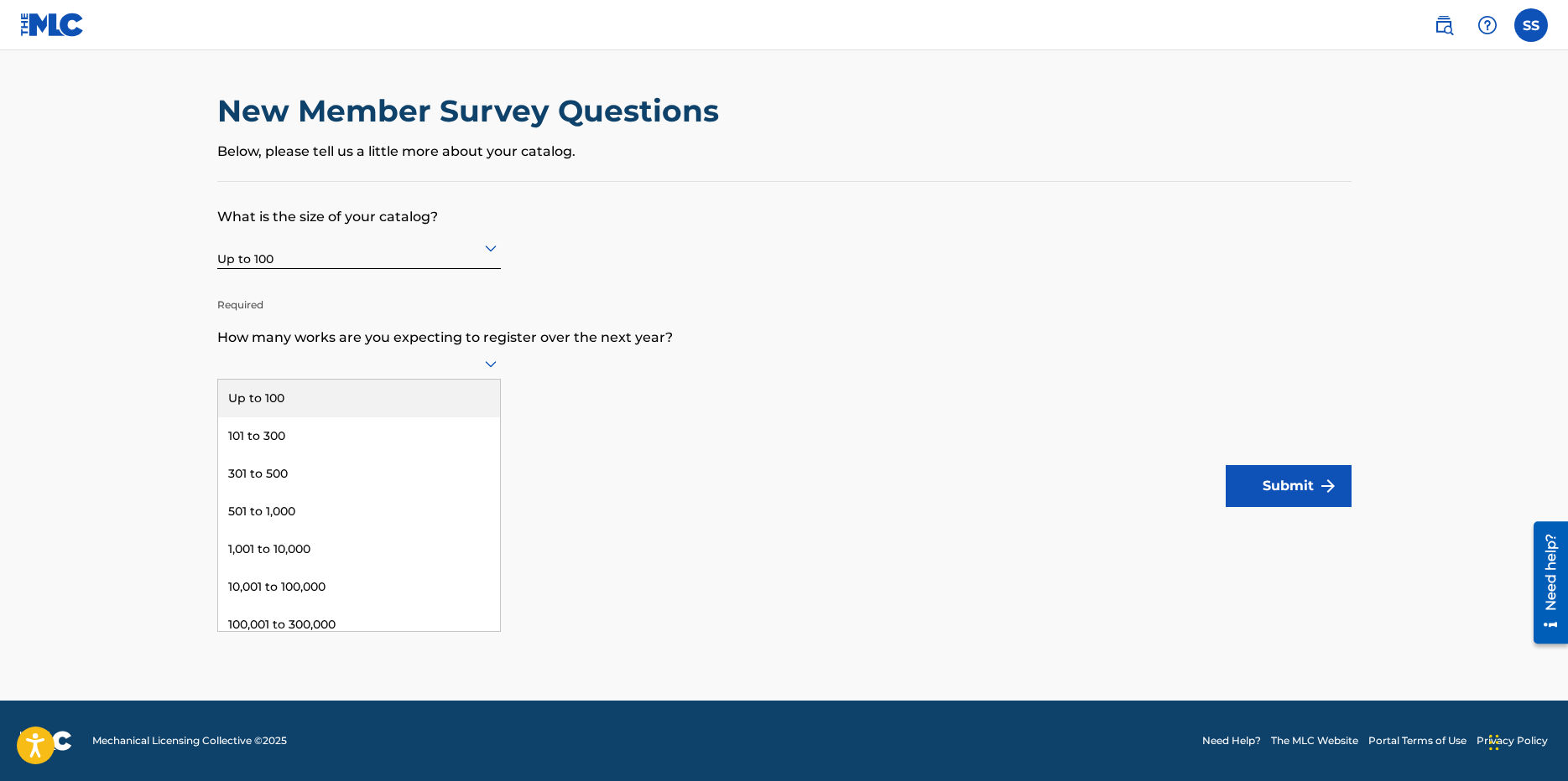
click at [350, 361] on div at bounding box center [359, 363] width 284 height 21
click at [276, 399] on div "Up to 100" at bounding box center [359, 399] width 282 height 38
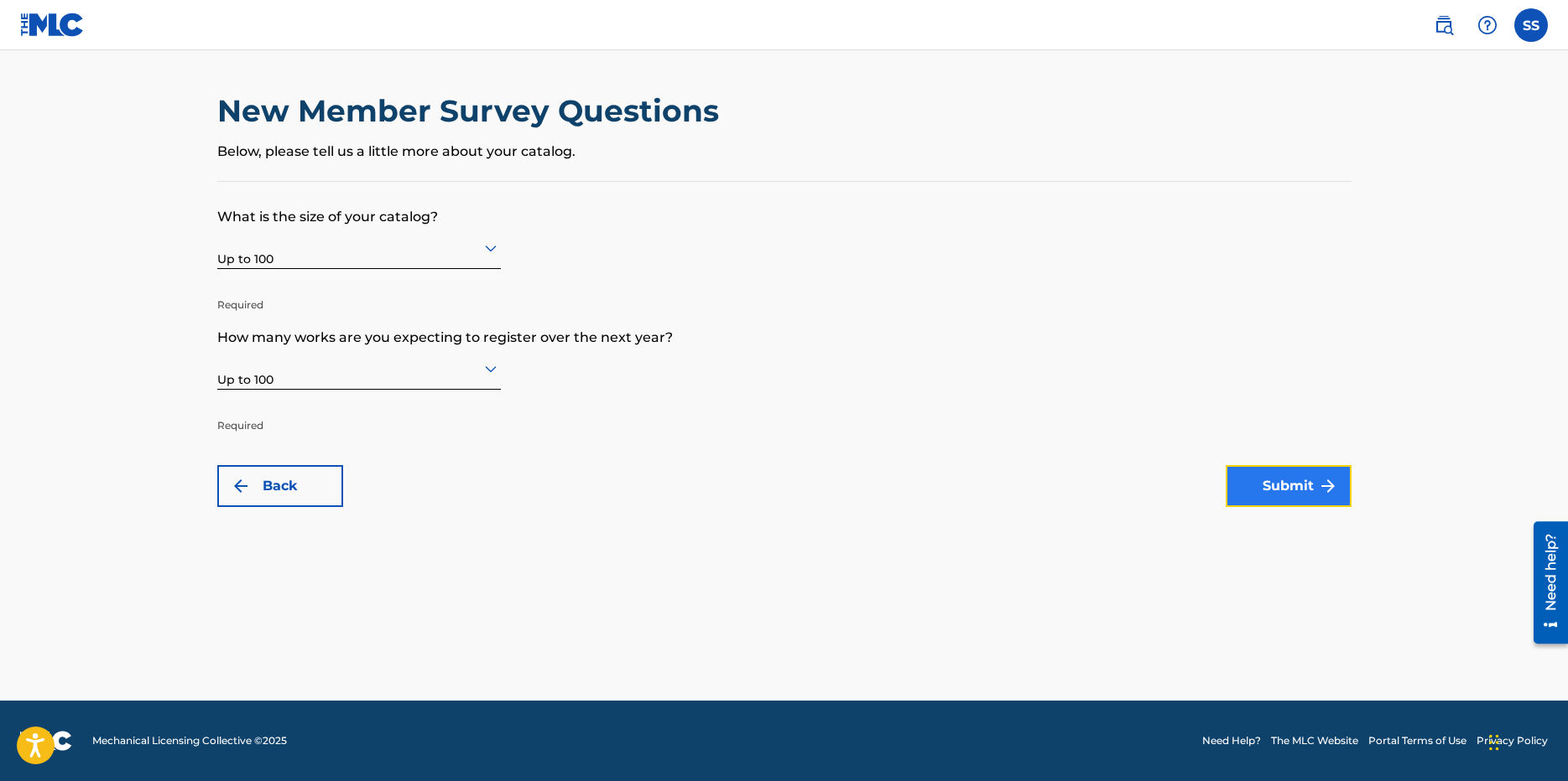
click at [1279, 486] on button "Submit" at bounding box center [1288, 486] width 126 height 42
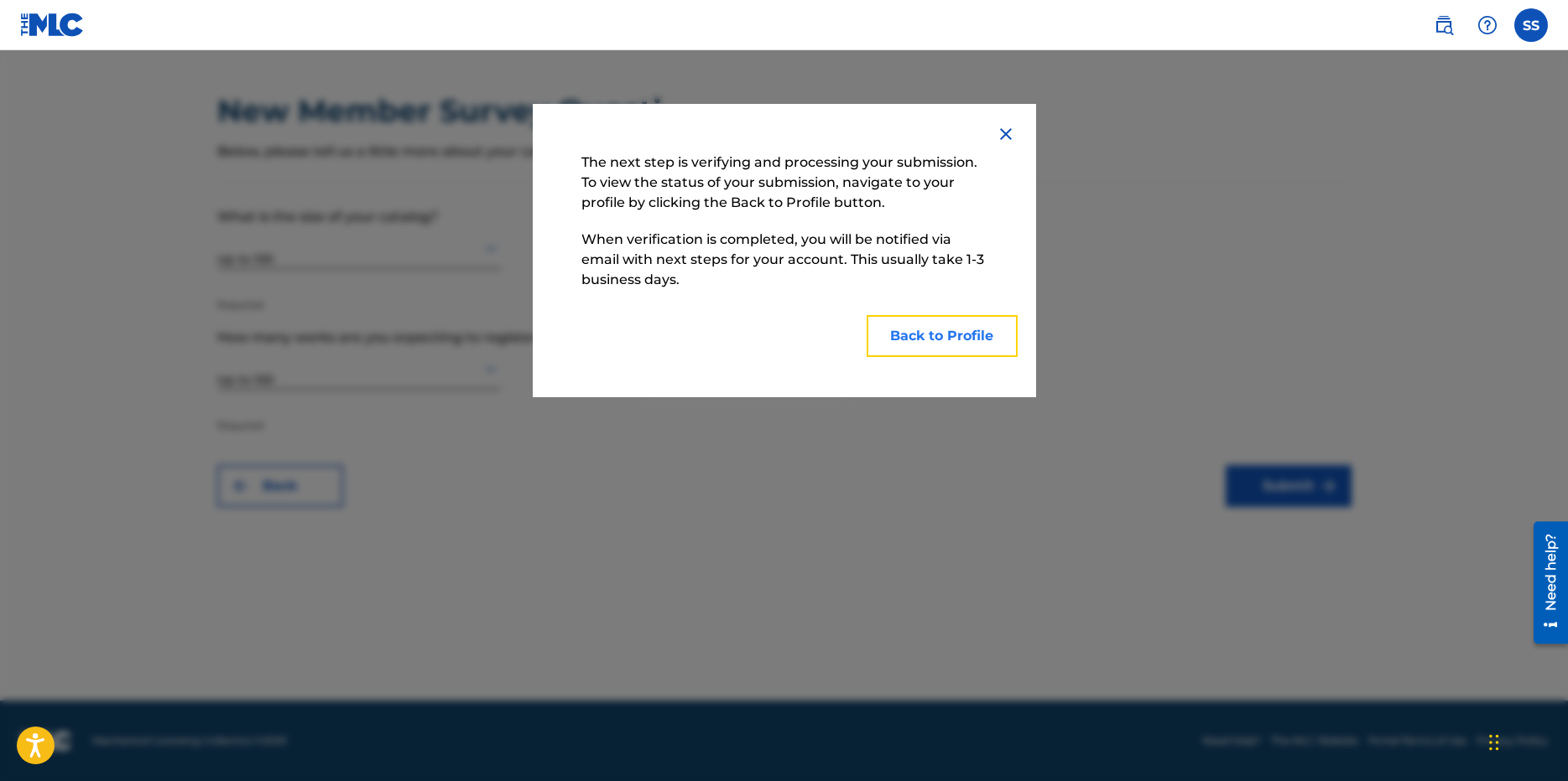
click at [985, 333] on button "Back to Profile" at bounding box center [942, 336] width 151 height 42
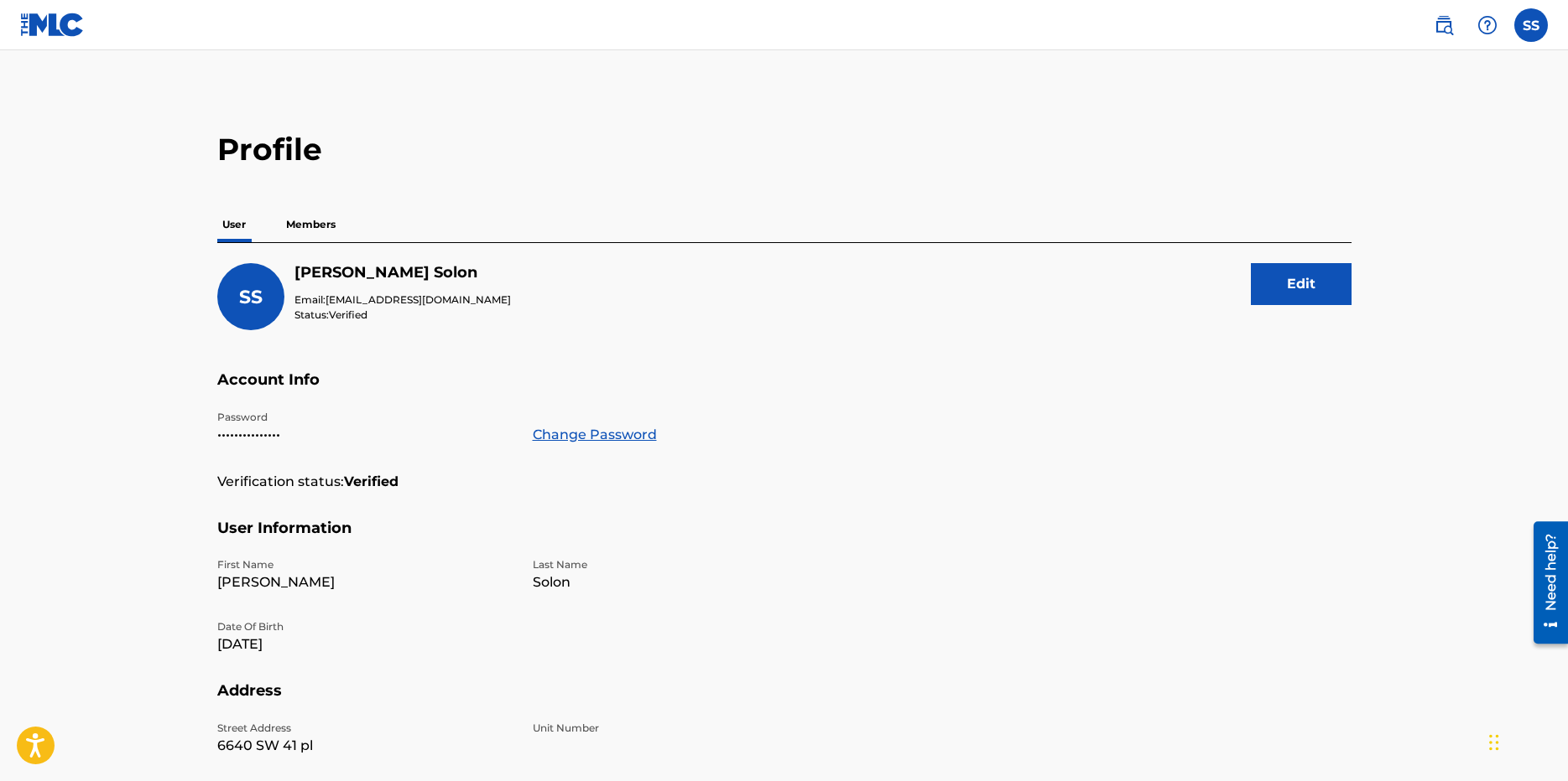
click at [335, 222] on p "Members" at bounding box center [311, 225] width 60 height 35
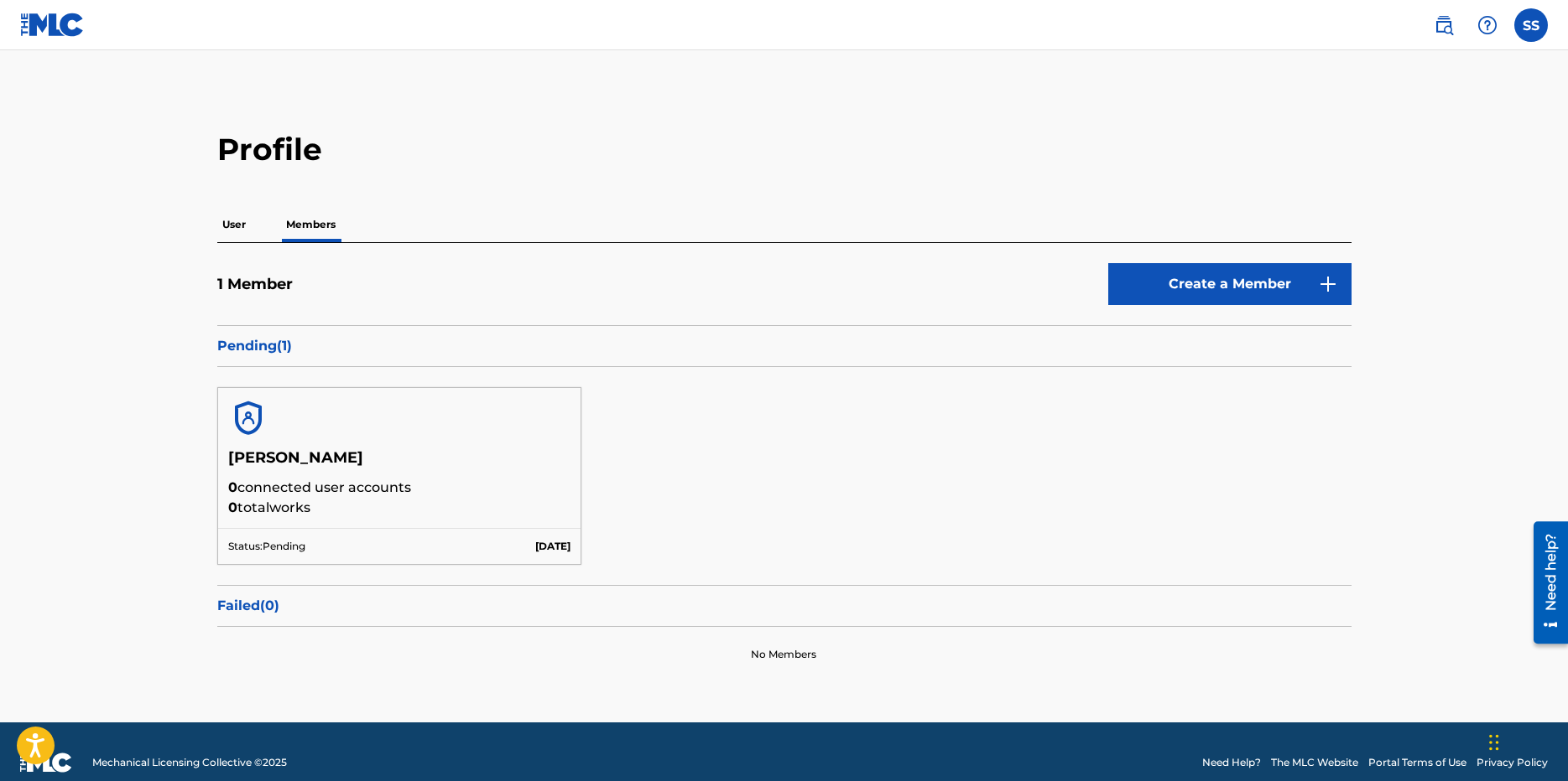
click at [60, 33] on img at bounding box center [52, 24] width 64 height 24
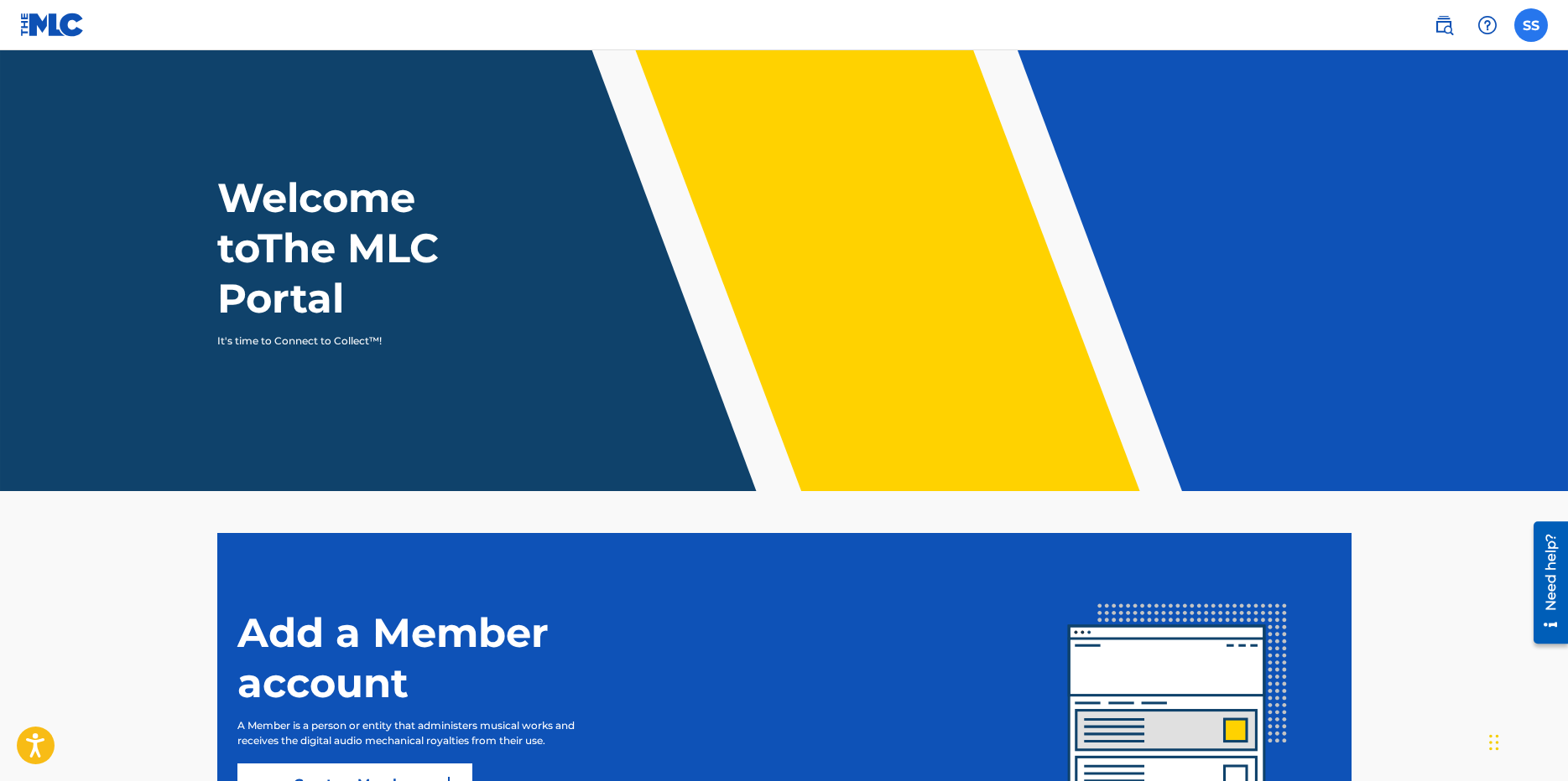
click at [1537, 19] on label at bounding box center [1531, 25] width 34 height 34
click at [1531, 25] on input "[PERSON_NAME] Solon [EMAIL_ADDRESS][DOMAIN_NAME] Notification Preferences Profi…" at bounding box center [1531, 25] width 0 height 0
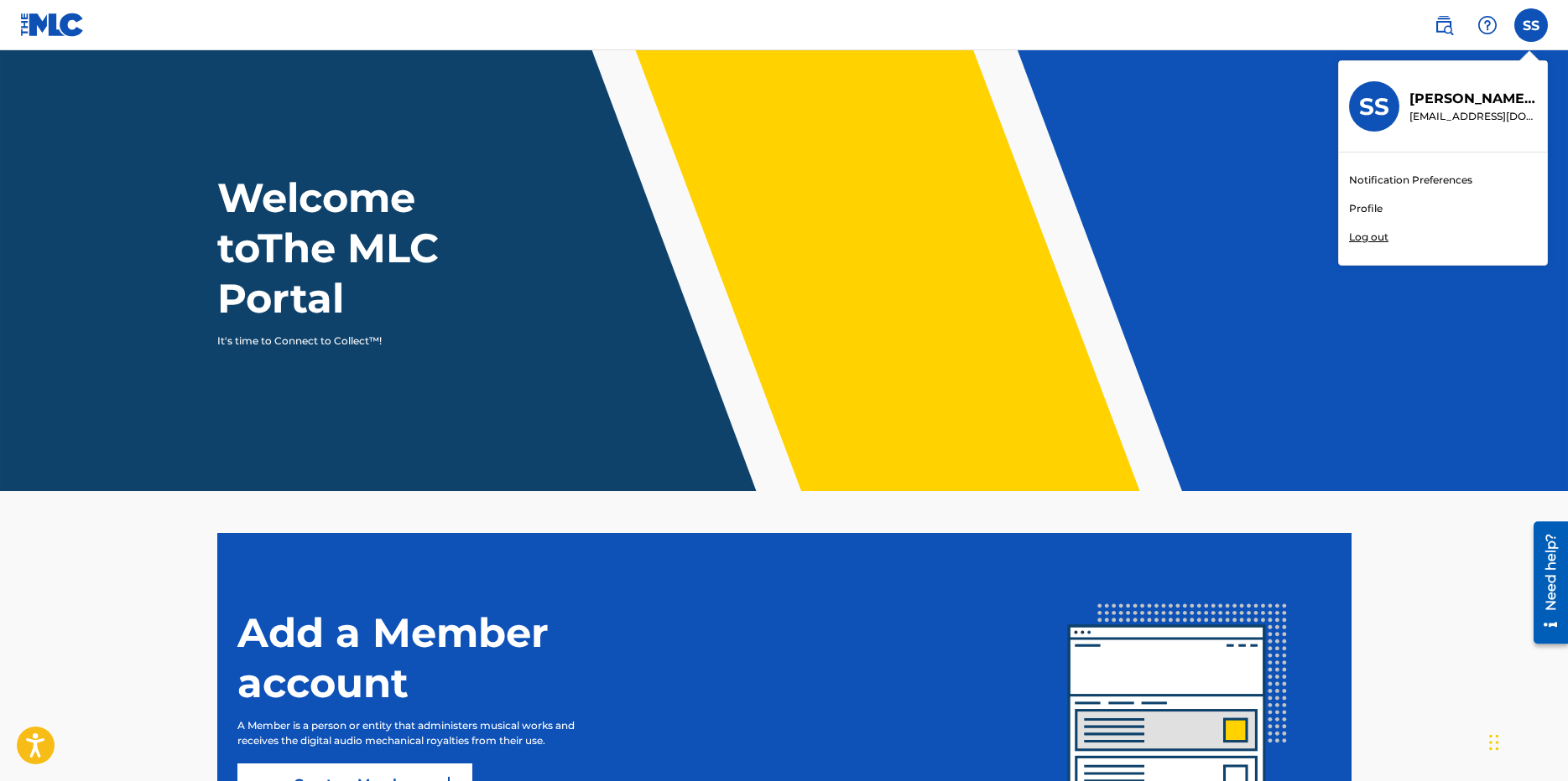
click at [1373, 202] on link "Profile" at bounding box center [1366, 209] width 34 height 15
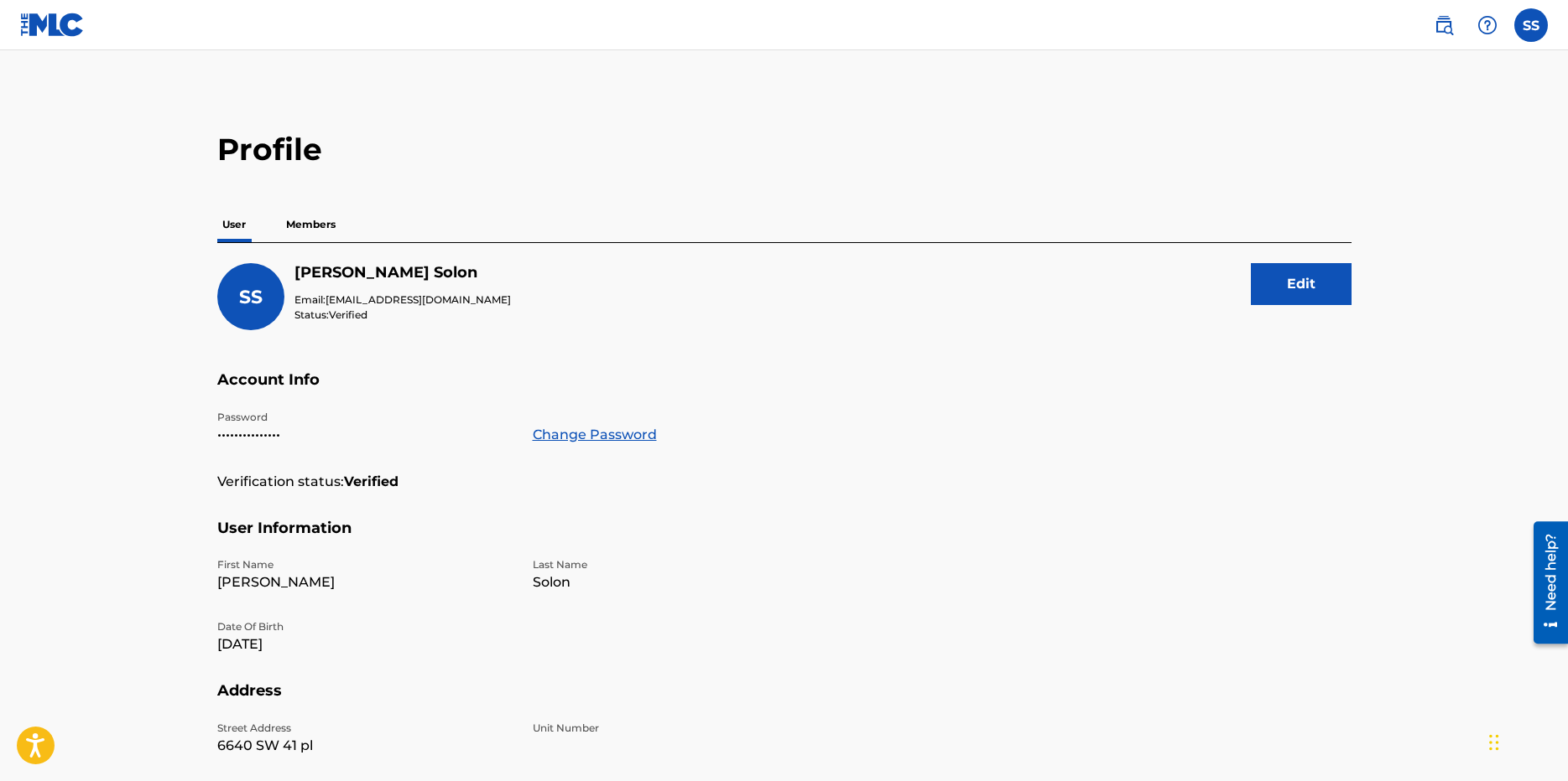
click at [231, 220] on p "User" at bounding box center [234, 225] width 34 height 35
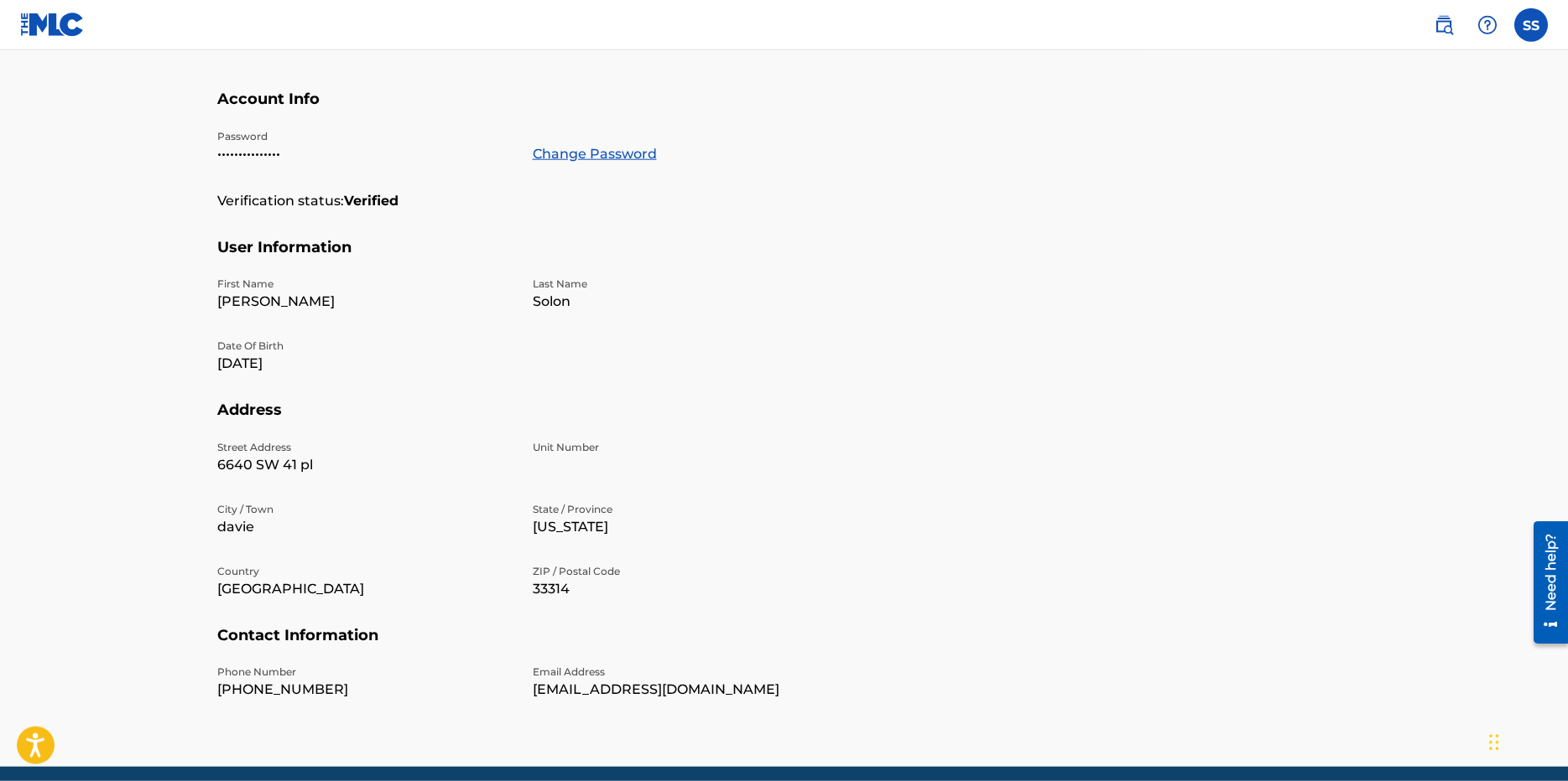
scroll to position [347, 0]
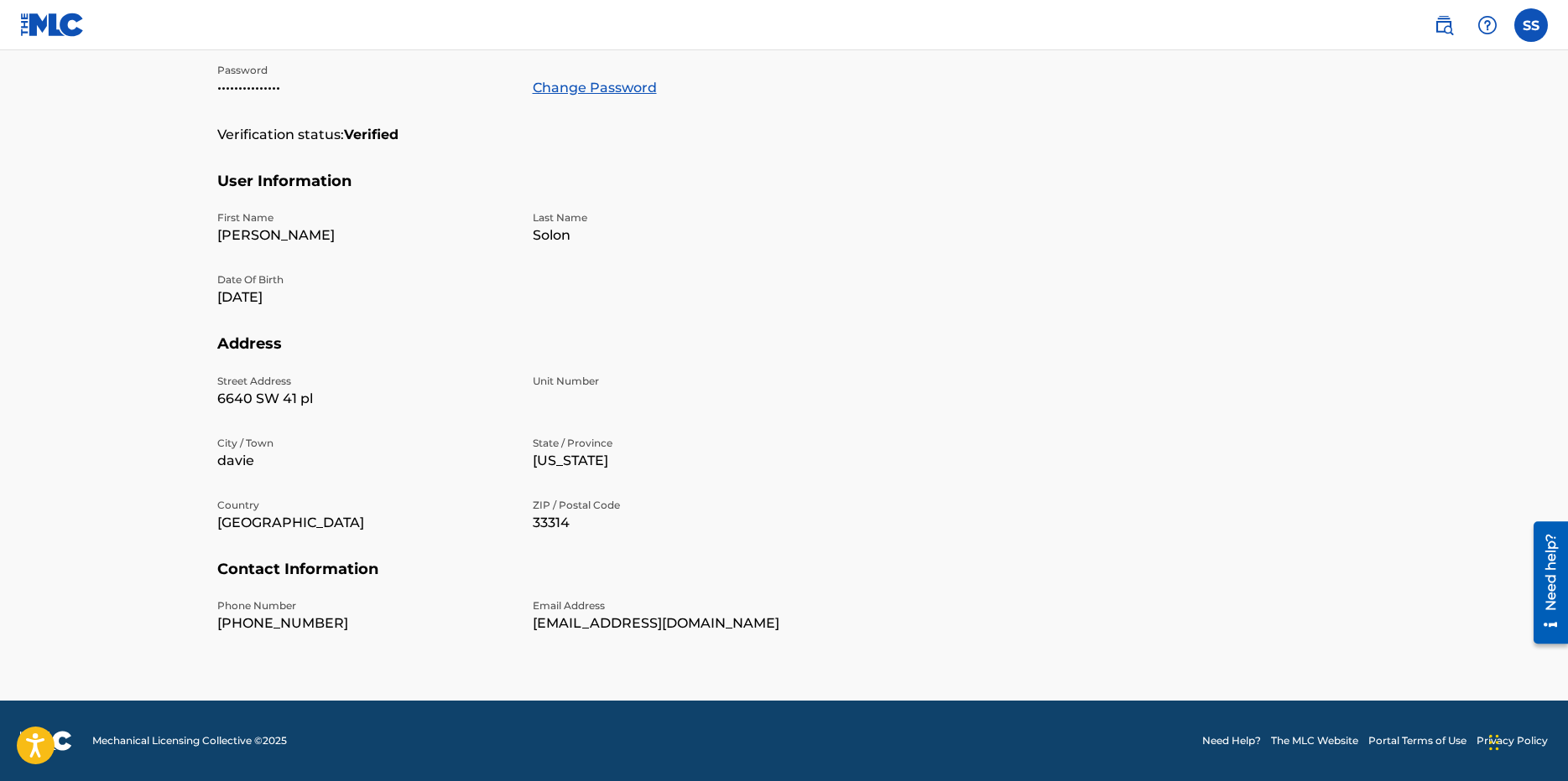
click at [1348, 741] on link "The MLC Website" at bounding box center [1314, 741] width 87 height 15
click at [1530, 8] on label at bounding box center [1531, 25] width 34 height 34
click at [1531, 25] on input "[PERSON_NAME] Solon [EMAIL_ADDRESS][DOMAIN_NAME] Notification Preferences Profi…" at bounding box center [1531, 25] width 0 height 0
click at [1429, 80] on div "[PERSON_NAME] Solon [EMAIL_ADDRESS][DOMAIN_NAME]" at bounding box center [1443, 106] width 208 height 91
click at [1531, 25] on input "[PERSON_NAME] Solon [EMAIL_ADDRESS][DOMAIN_NAME] Notification Preferences Profi…" at bounding box center [1531, 25] width 0 height 0
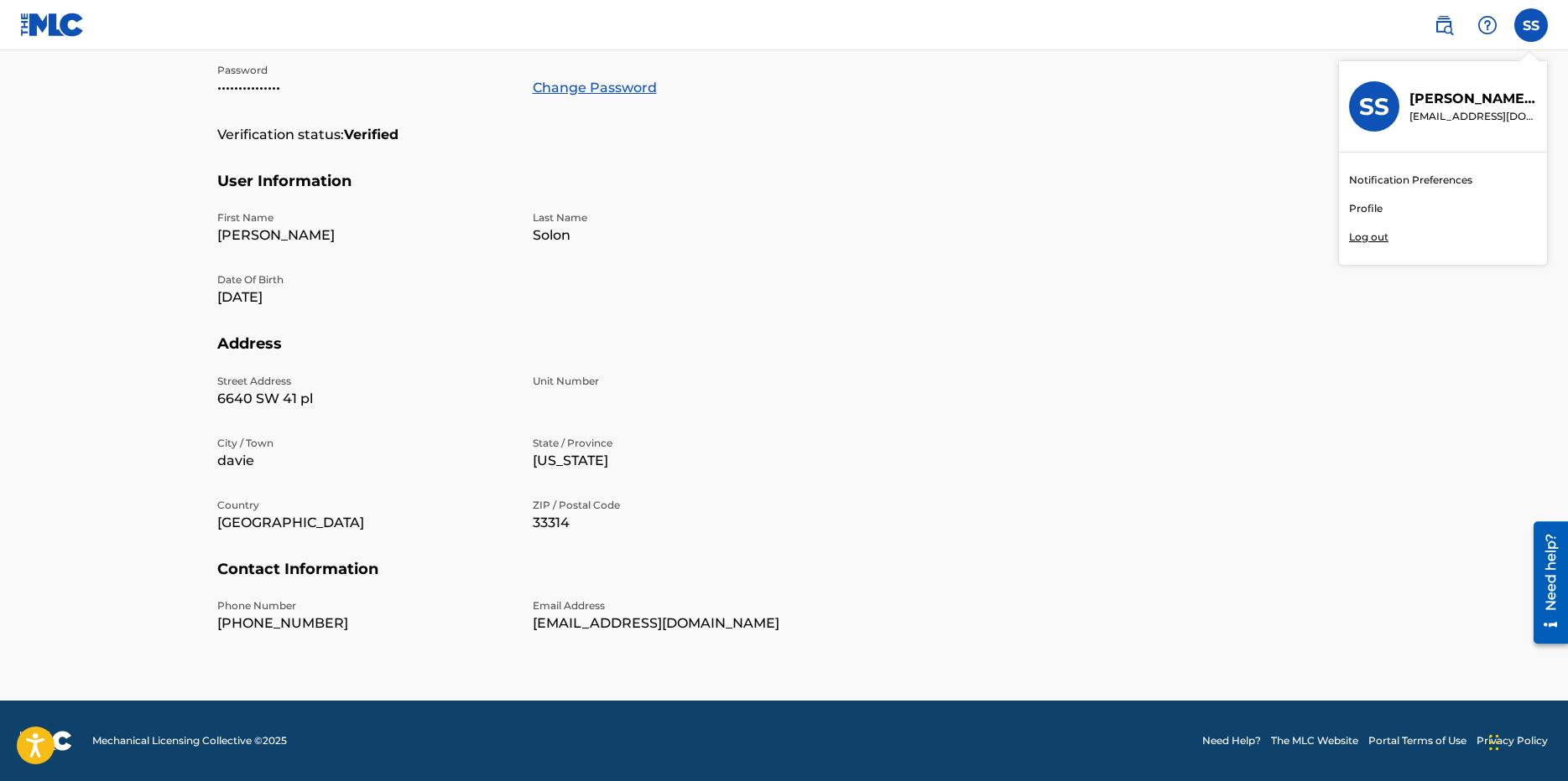
click at [1382, 104] on h3 "SS" at bounding box center [1375, 106] width 30 height 30
click at [1531, 25] on input "[PERSON_NAME] Solon [EMAIL_ADDRESS][DOMAIN_NAME] Notification Preferences Profi…" at bounding box center [1531, 25] width 0 height 0
click at [1497, 109] on p "[EMAIL_ADDRESS][DOMAIN_NAME]" at bounding box center [1473, 117] width 128 height 15
click at [1531, 25] on input "[PERSON_NAME] Solon [EMAIL_ADDRESS][DOMAIN_NAME] Notification Preferences Profi…" at bounding box center [1531, 25] width 0 height 0
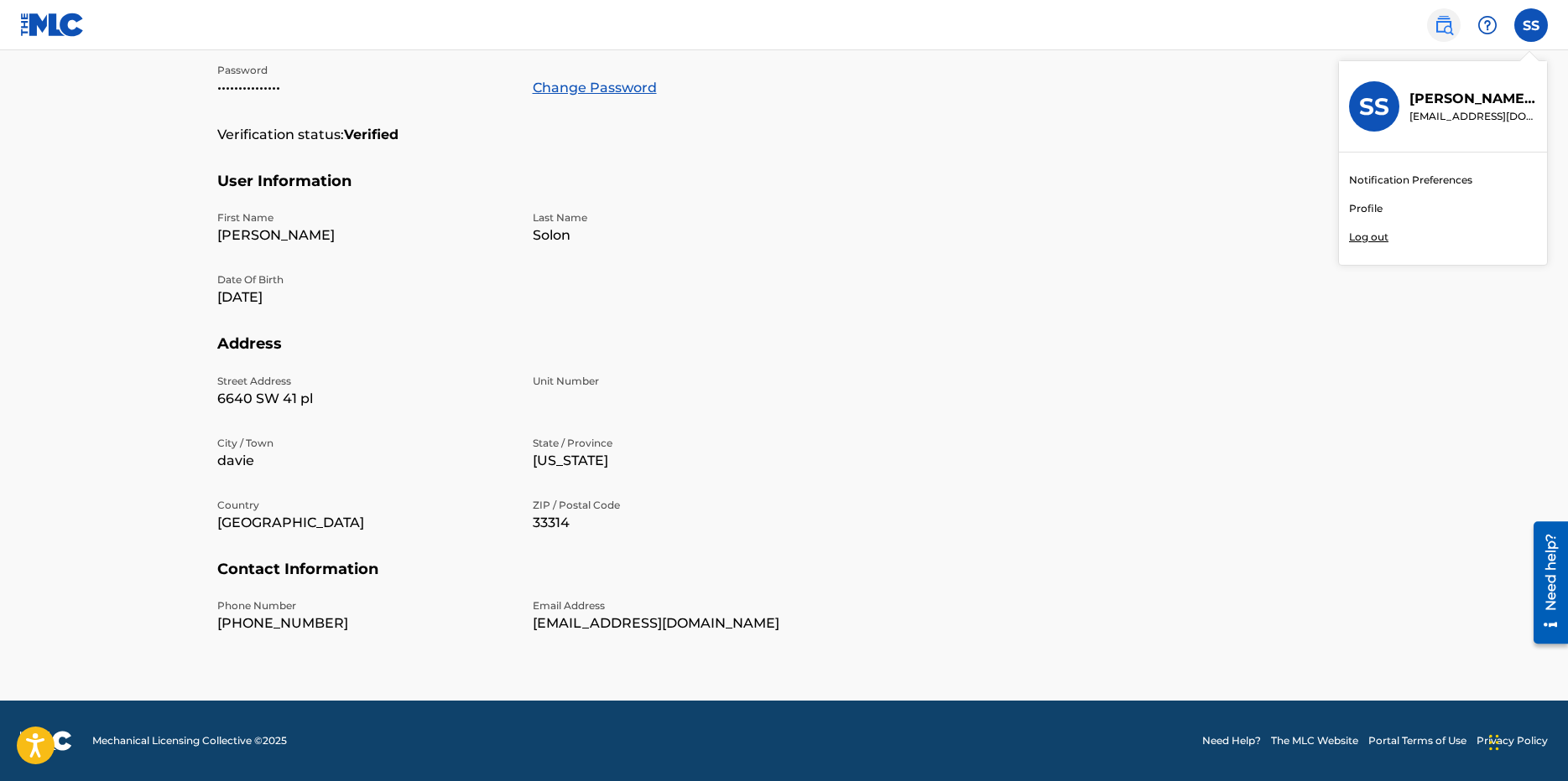
click at [1447, 26] on img at bounding box center [1444, 25] width 20 height 20
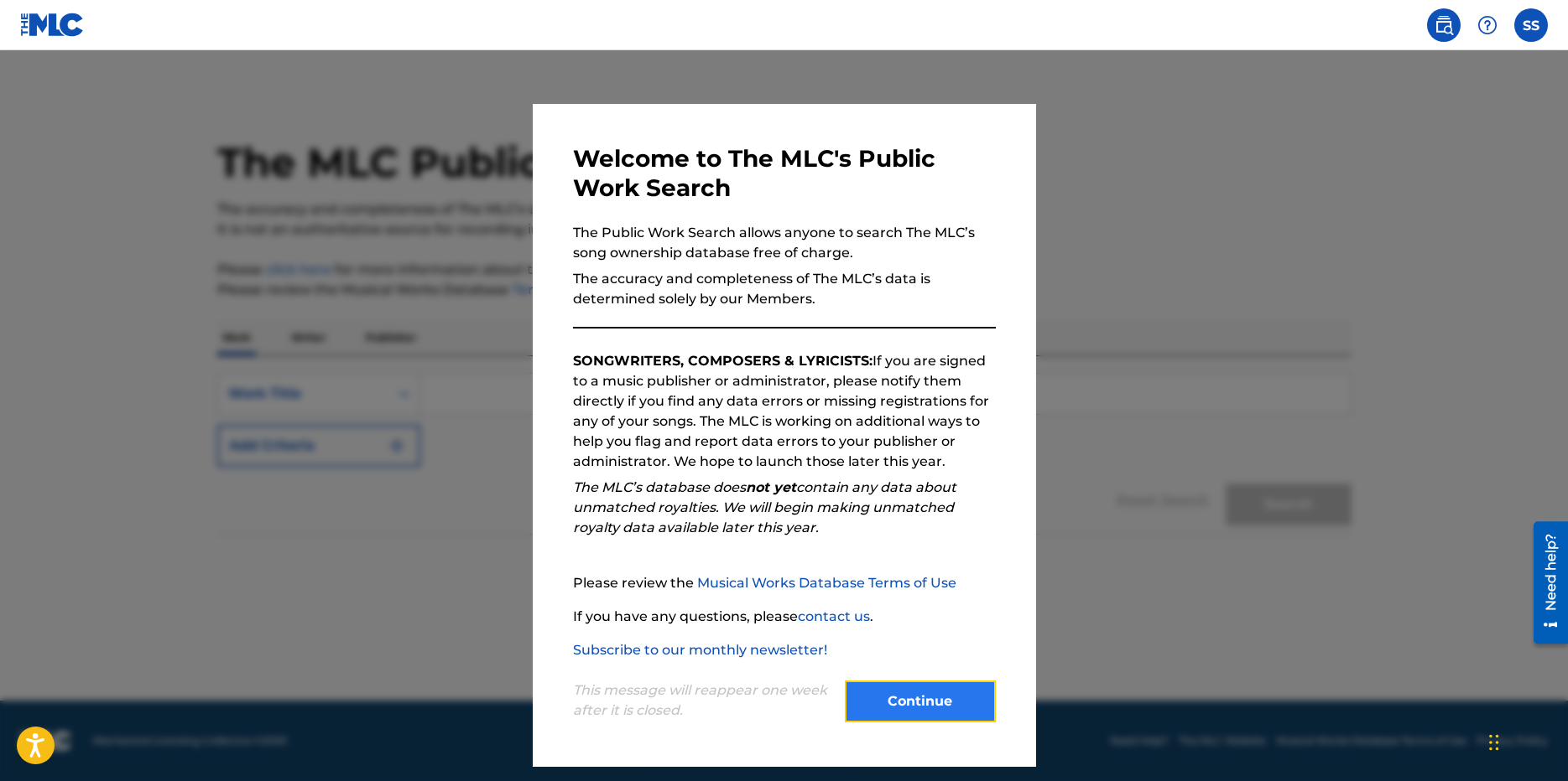
click at [968, 706] on button "Continue" at bounding box center [920, 702] width 151 height 42
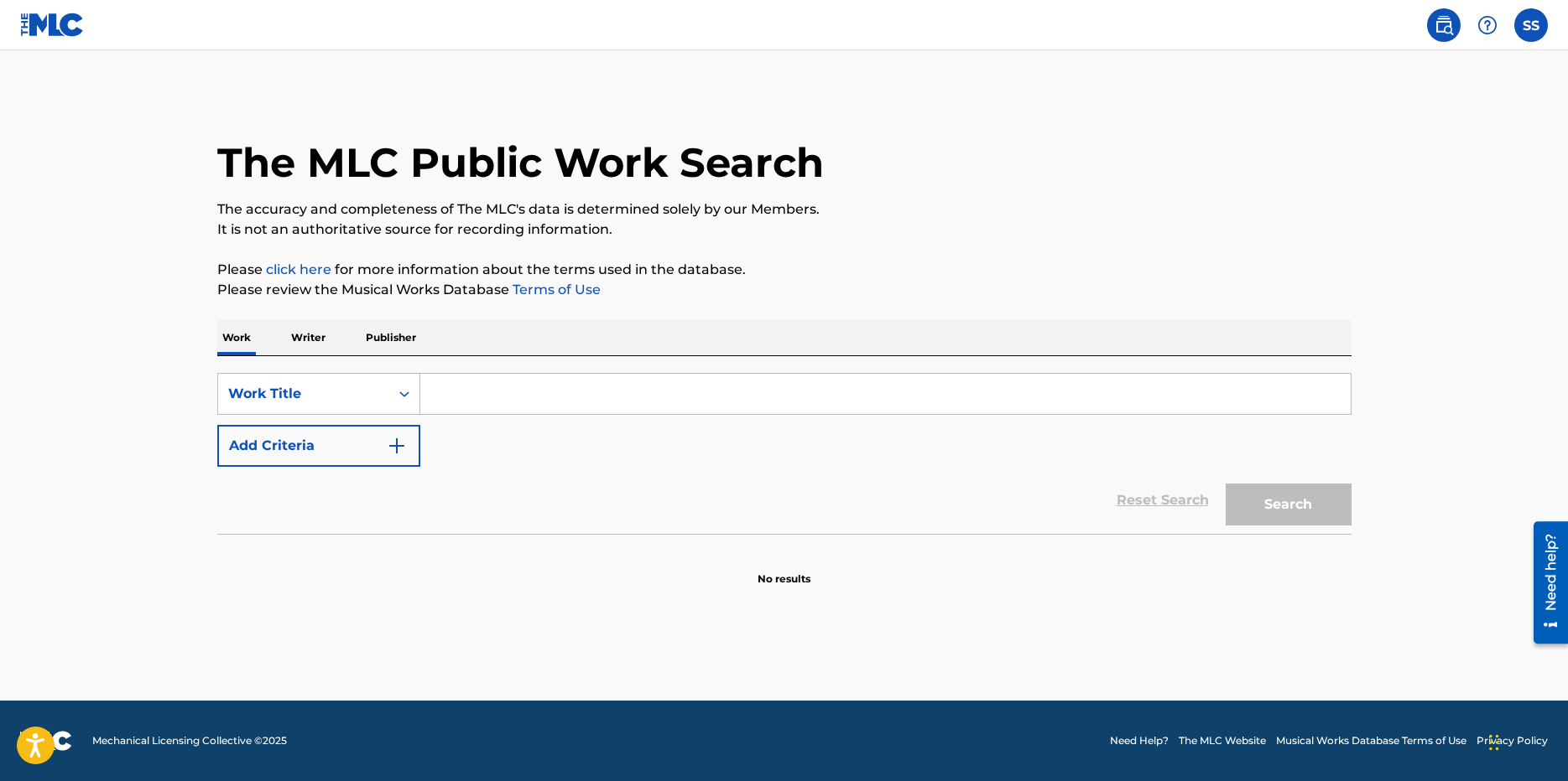
click at [516, 384] on input "Search Form" at bounding box center [885, 394] width 930 height 41
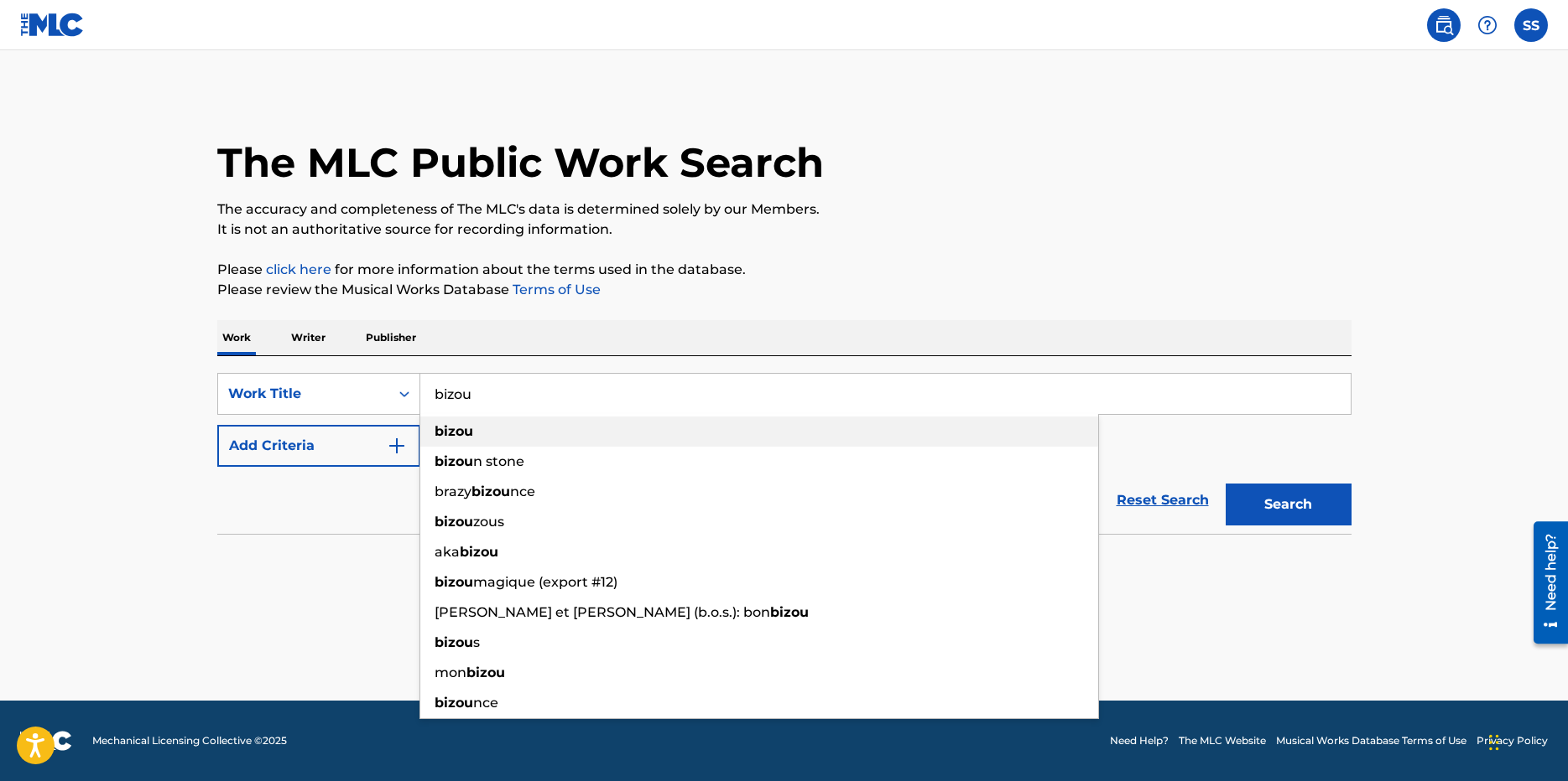
type input "bizou"
click at [449, 429] on strong "bizou" at bounding box center [454, 431] width 39 height 16
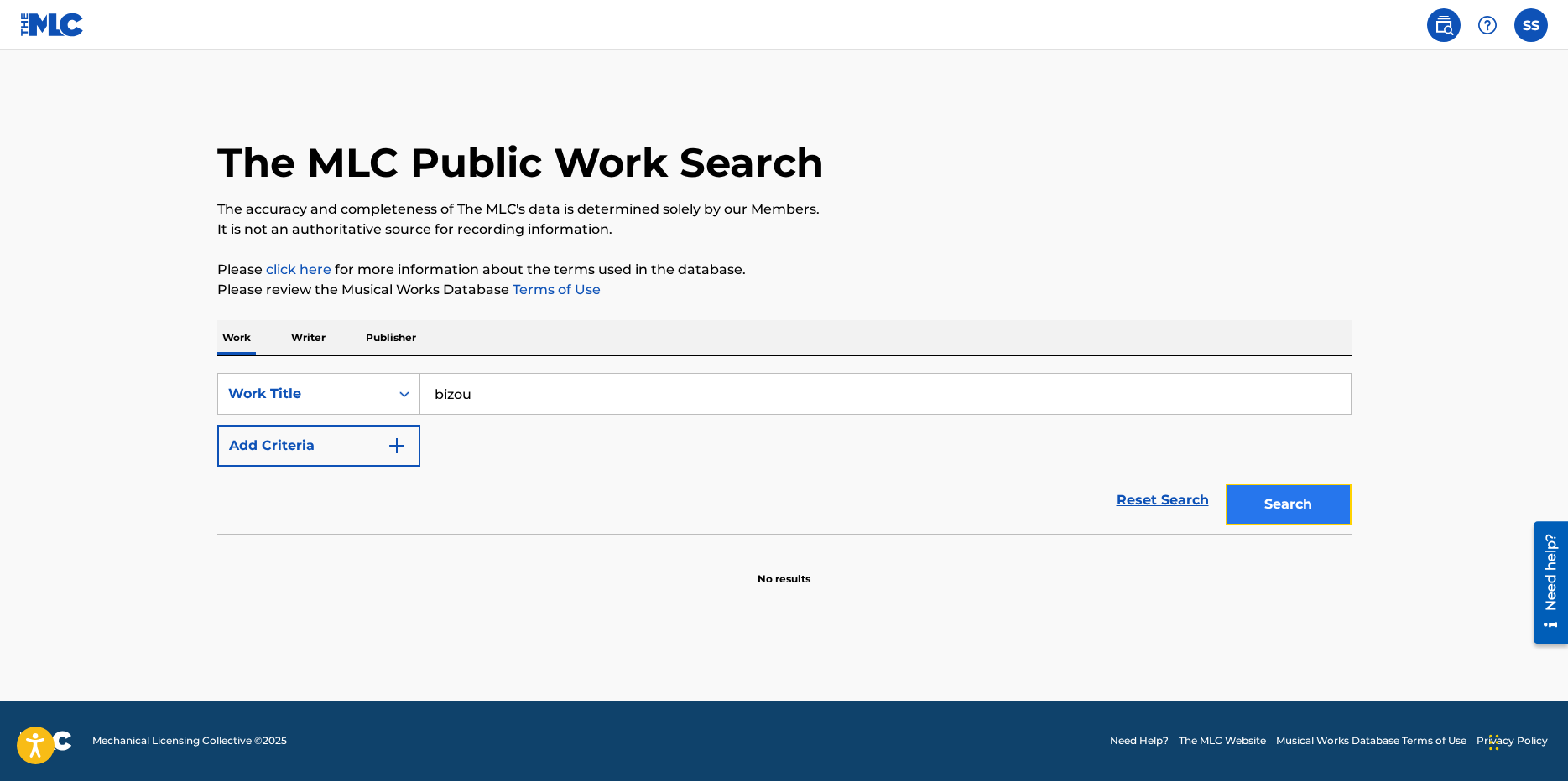
click at [1303, 503] on button "Search" at bounding box center [1288, 505] width 126 height 42
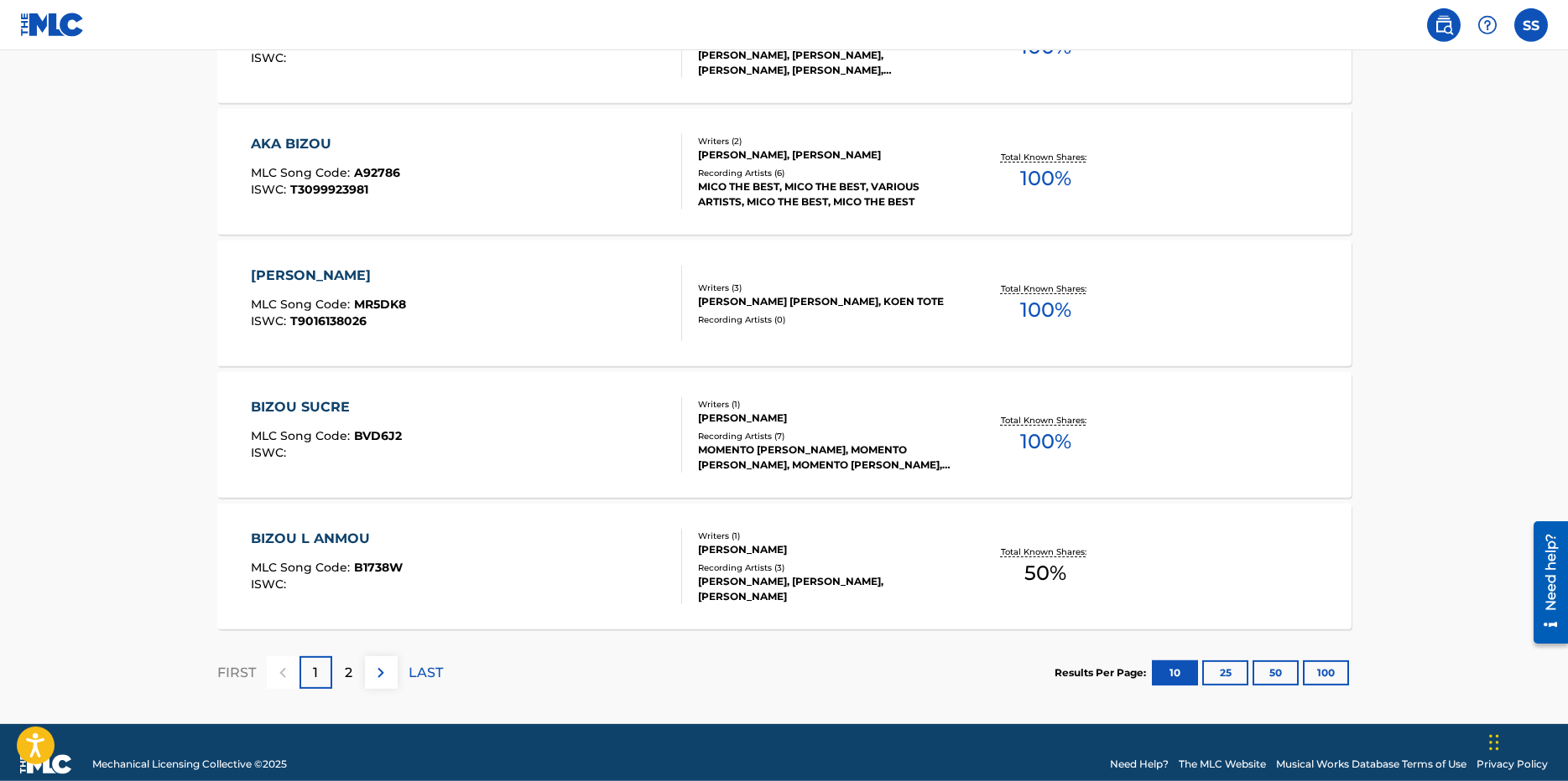
scroll to position [1271, 0]
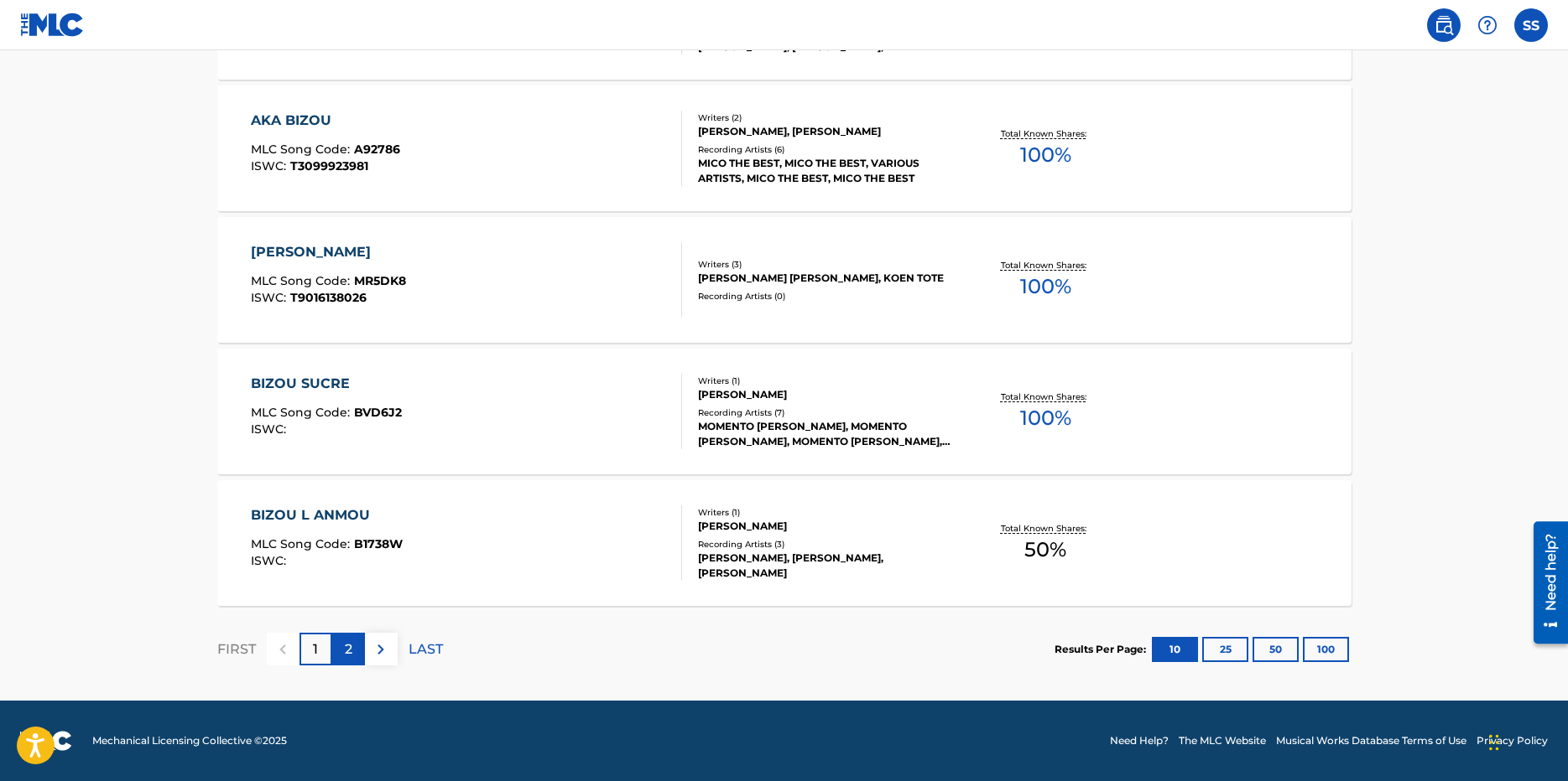
click at [351, 645] on p "2" at bounding box center [348, 650] width 8 height 20
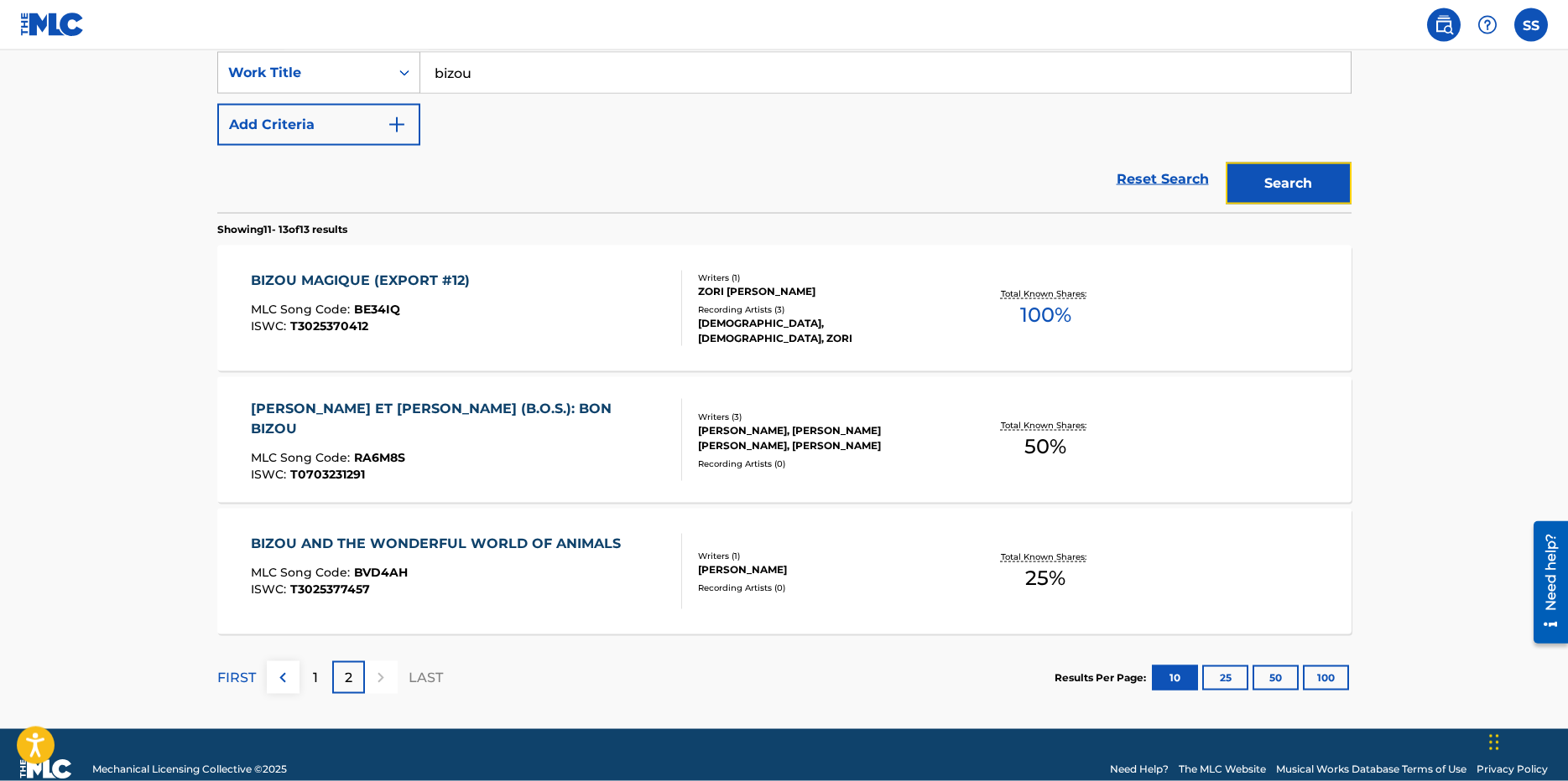
scroll to position [0, 0]
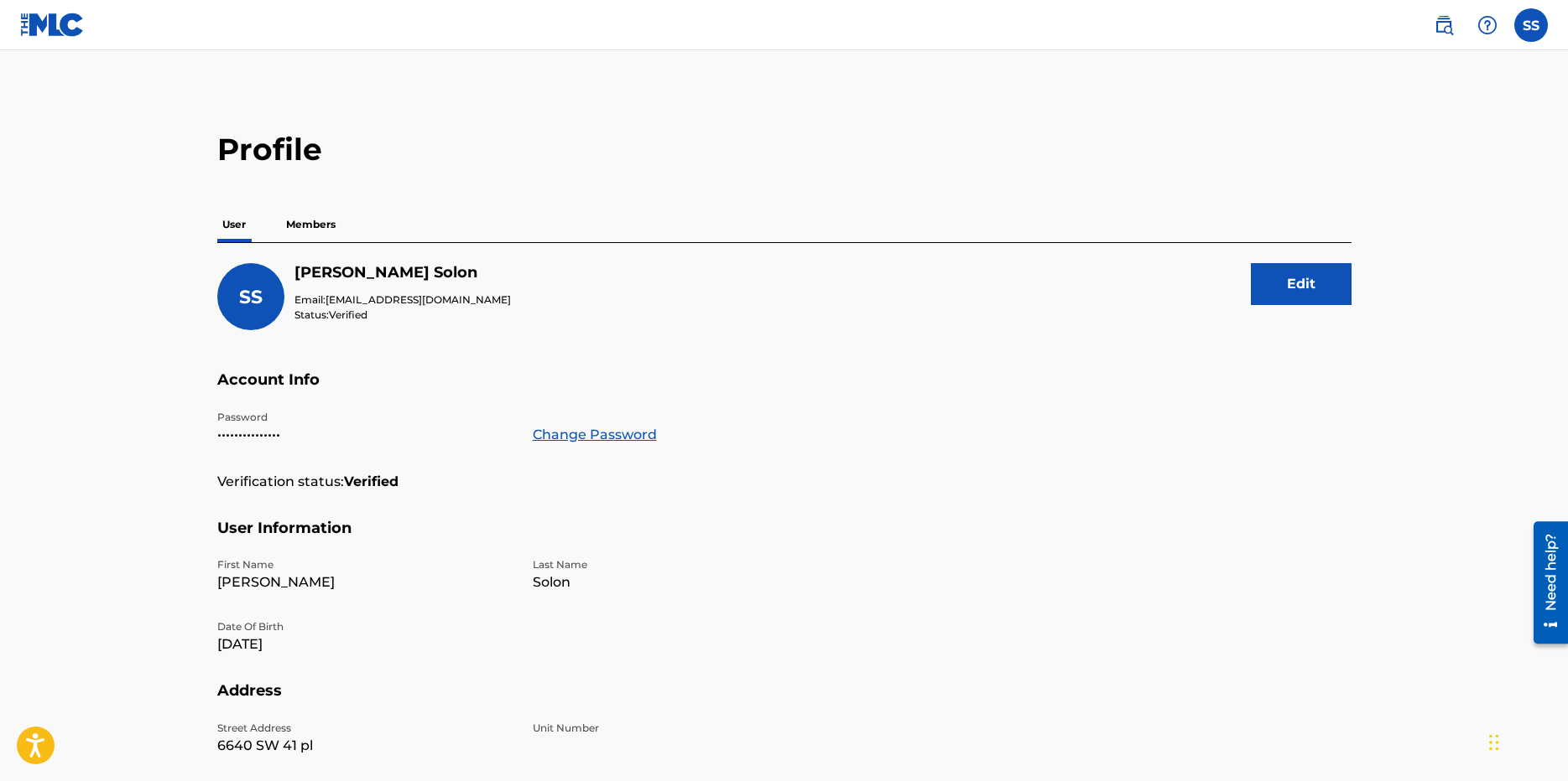
click at [318, 225] on p "Members" at bounding box center [311, 225] width 60 height 35
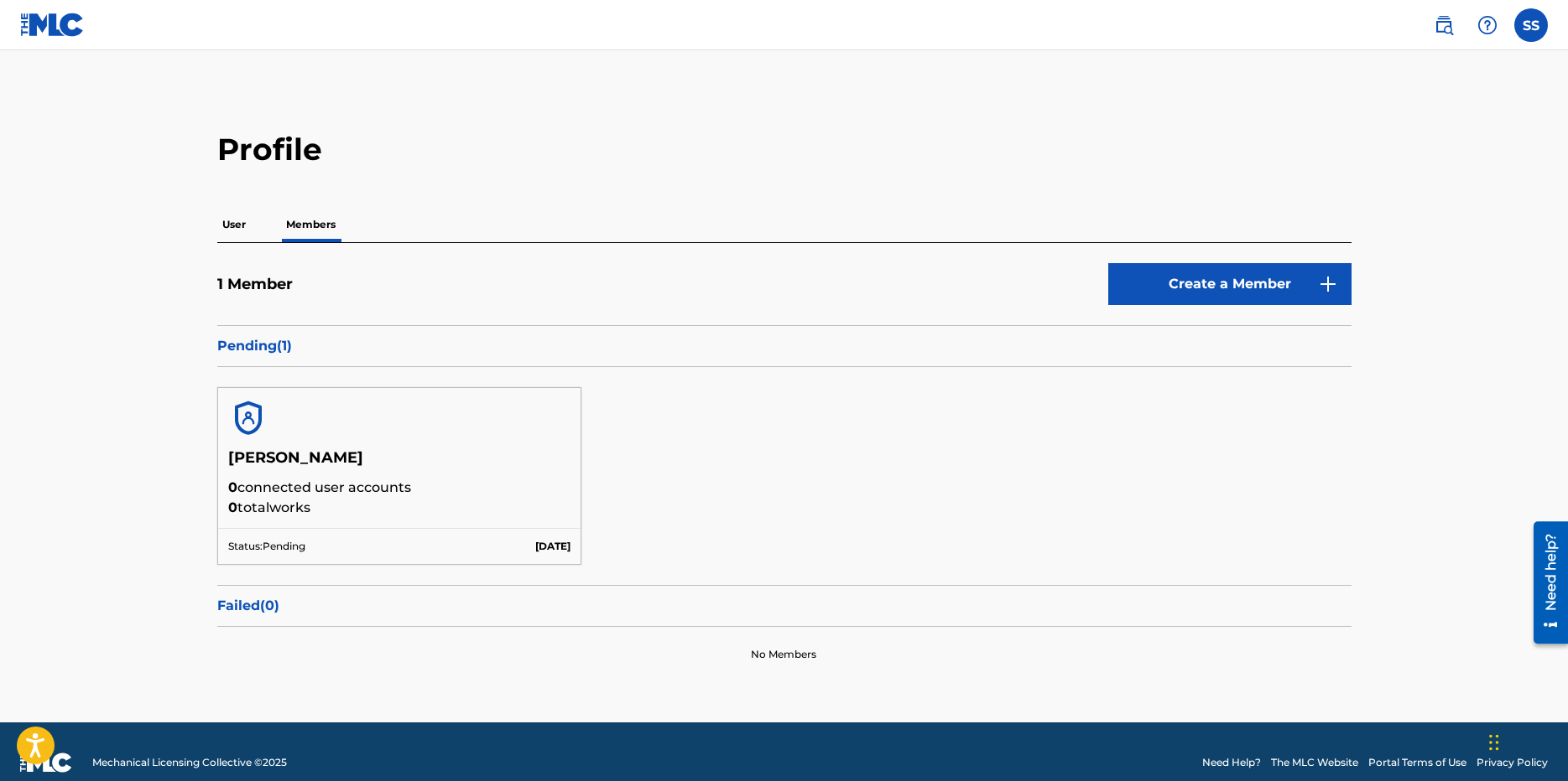
click at [35, 24] on img at bounding box center [52, 24] width 64 height 24
